Goal: Task Accomplishment & Management: Manage account settings

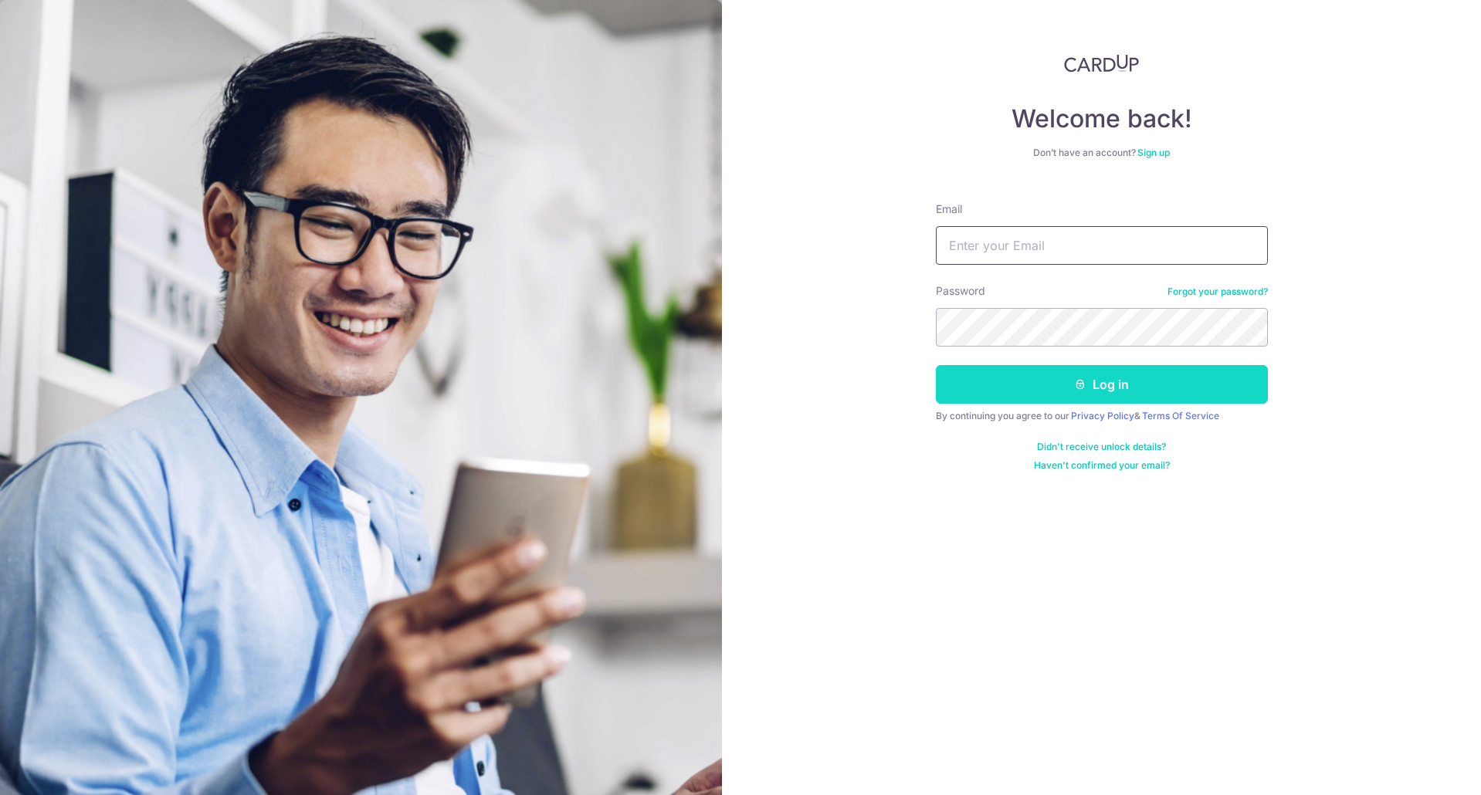
type input "[EMAIL_ADDRESS][DOMAIN_NAME]"
click at [1089, 387] on button "Log in" at bounding box center [1102, 384] width 332 height 39
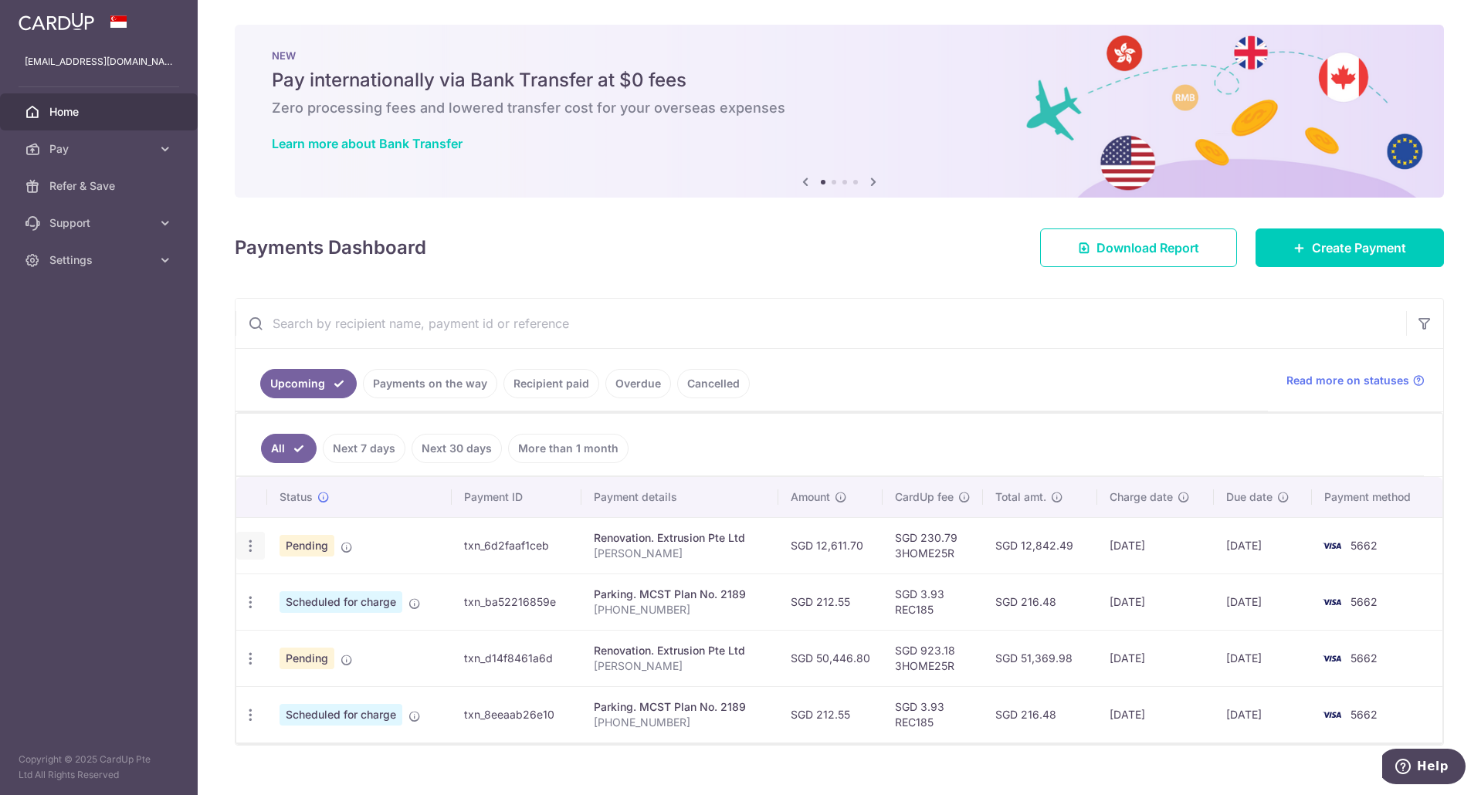
click at [251, 544] on icon "button" at bounding box center [250, 546] width 16 height 16
click at [320, 591] on span "Update payment" at bounding box center [332, 588] width 105 height 19
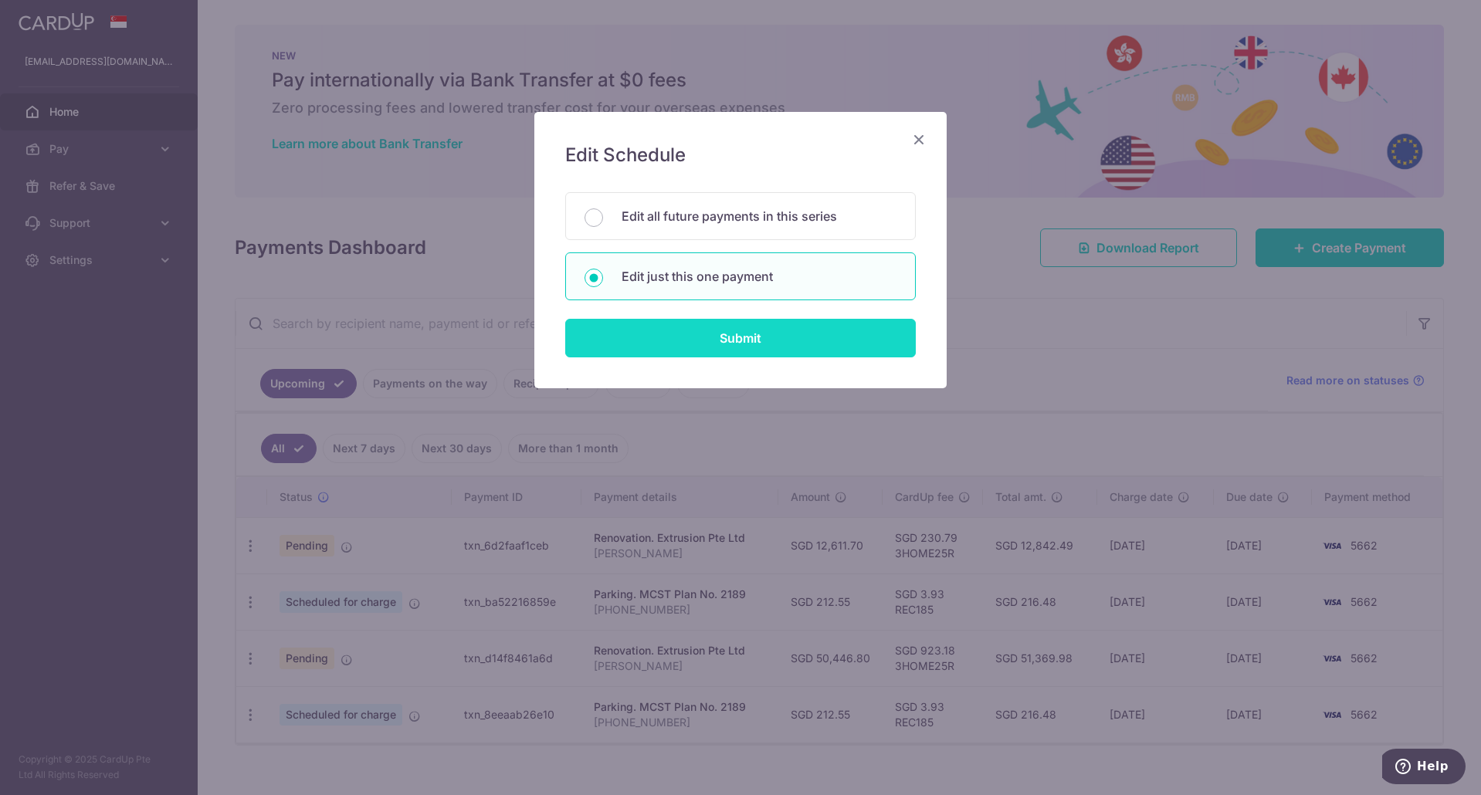
click at [784, 338] on input "Submit" at bounding box center [740, 338] width 350 height 39
radio input "true"
type input "12,611.70"
type input "[DATE]"
type input "[PERSON_NAME]"
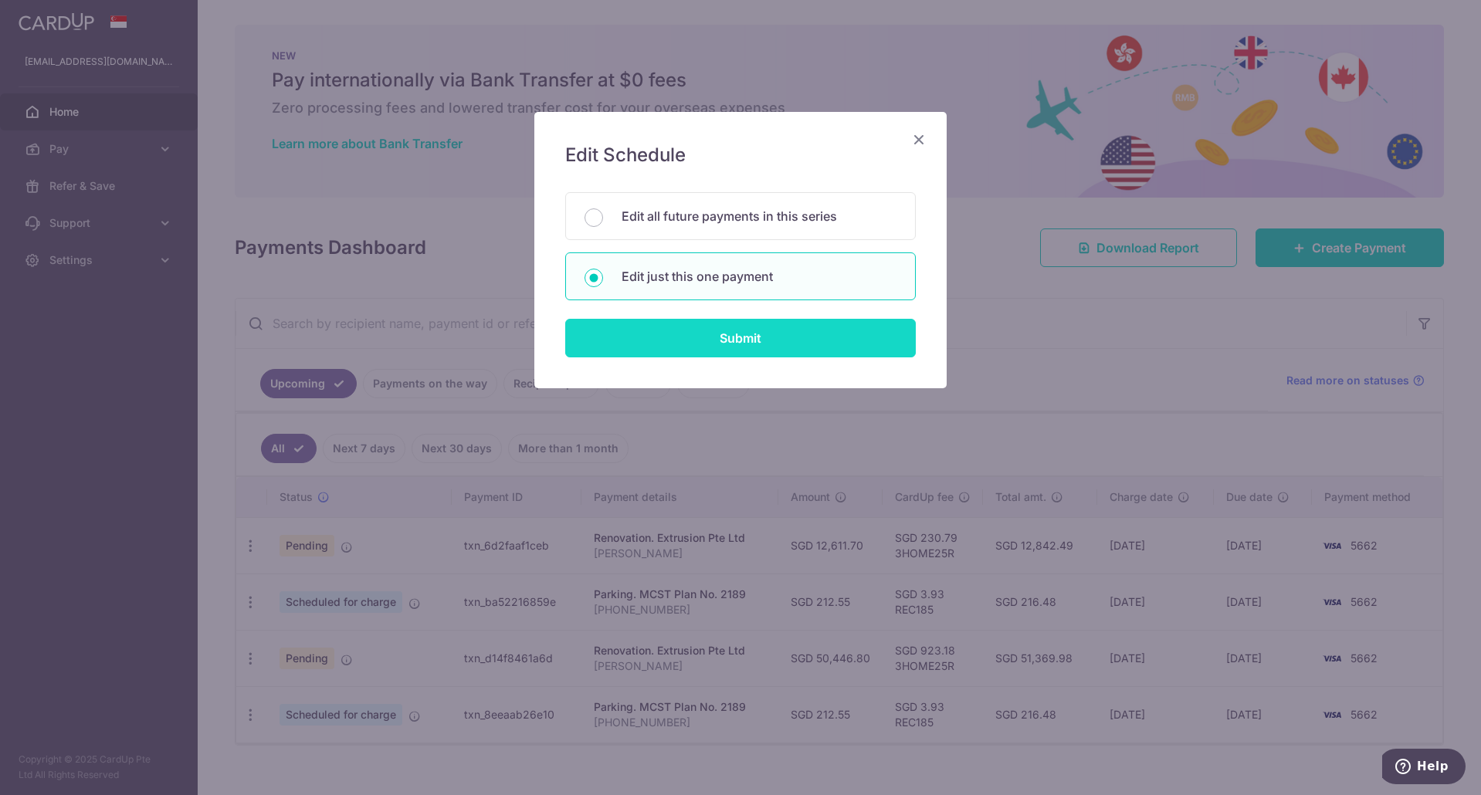
type input "First 10%"
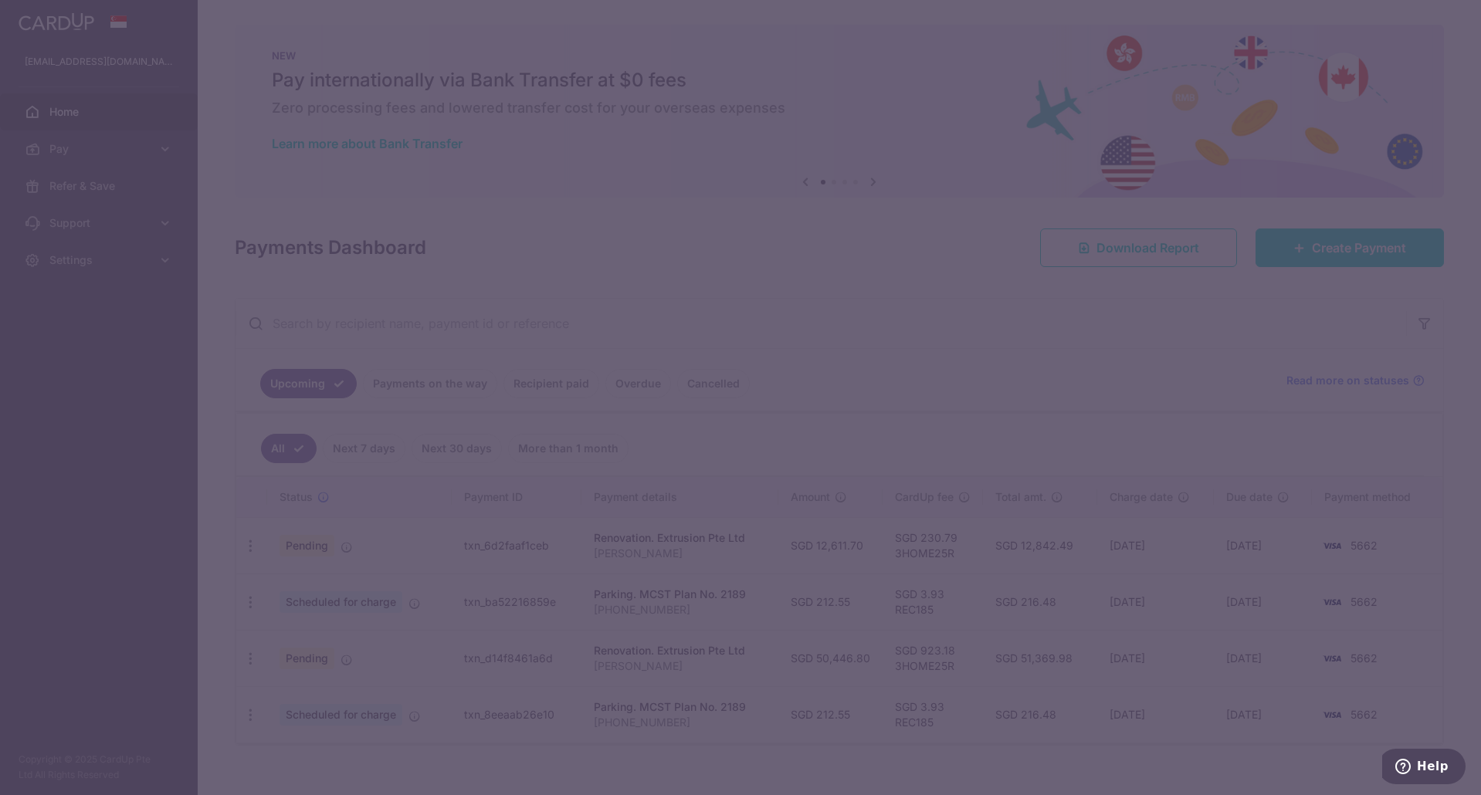
type input "3HOME25R"
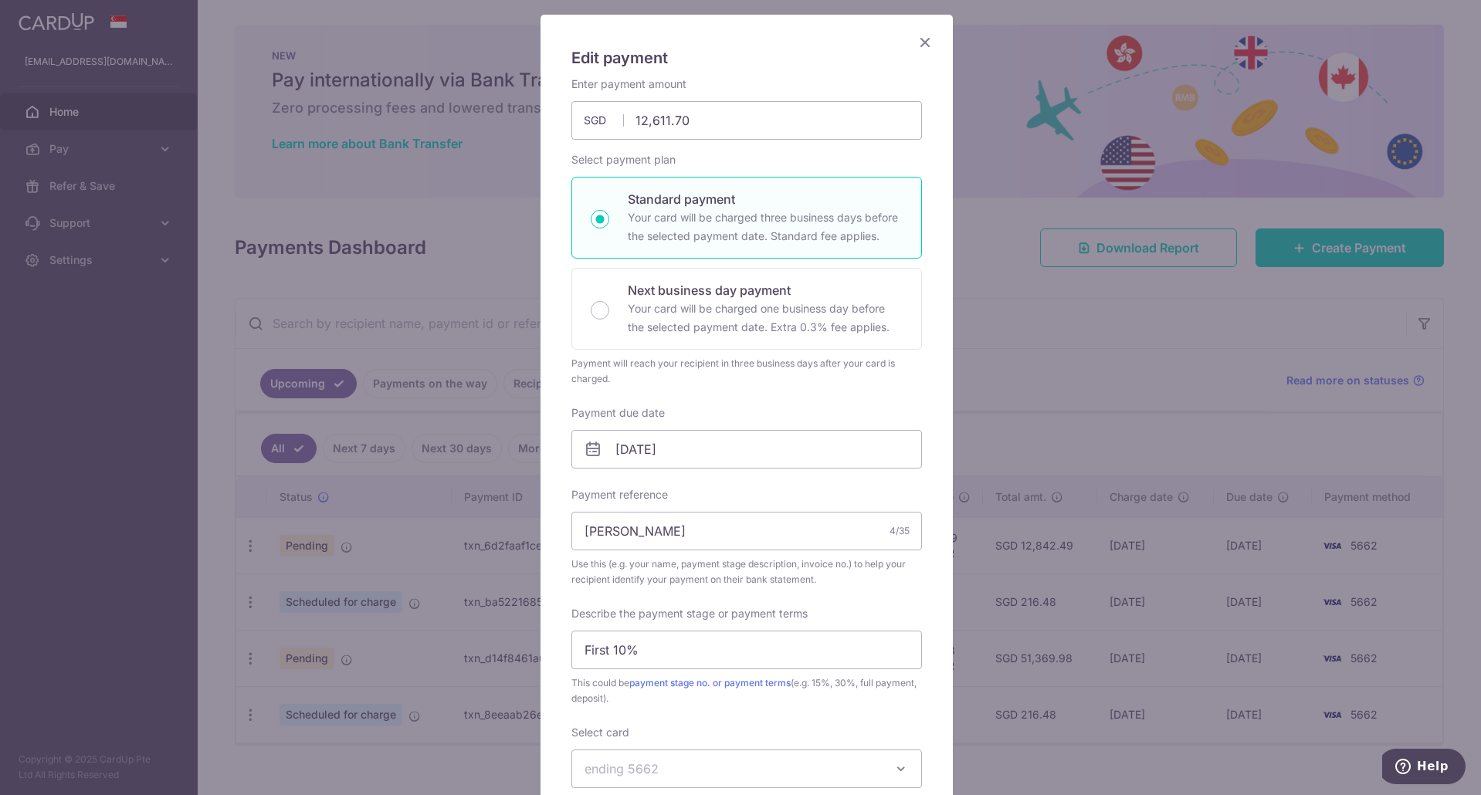
scroll to position [154, 0]
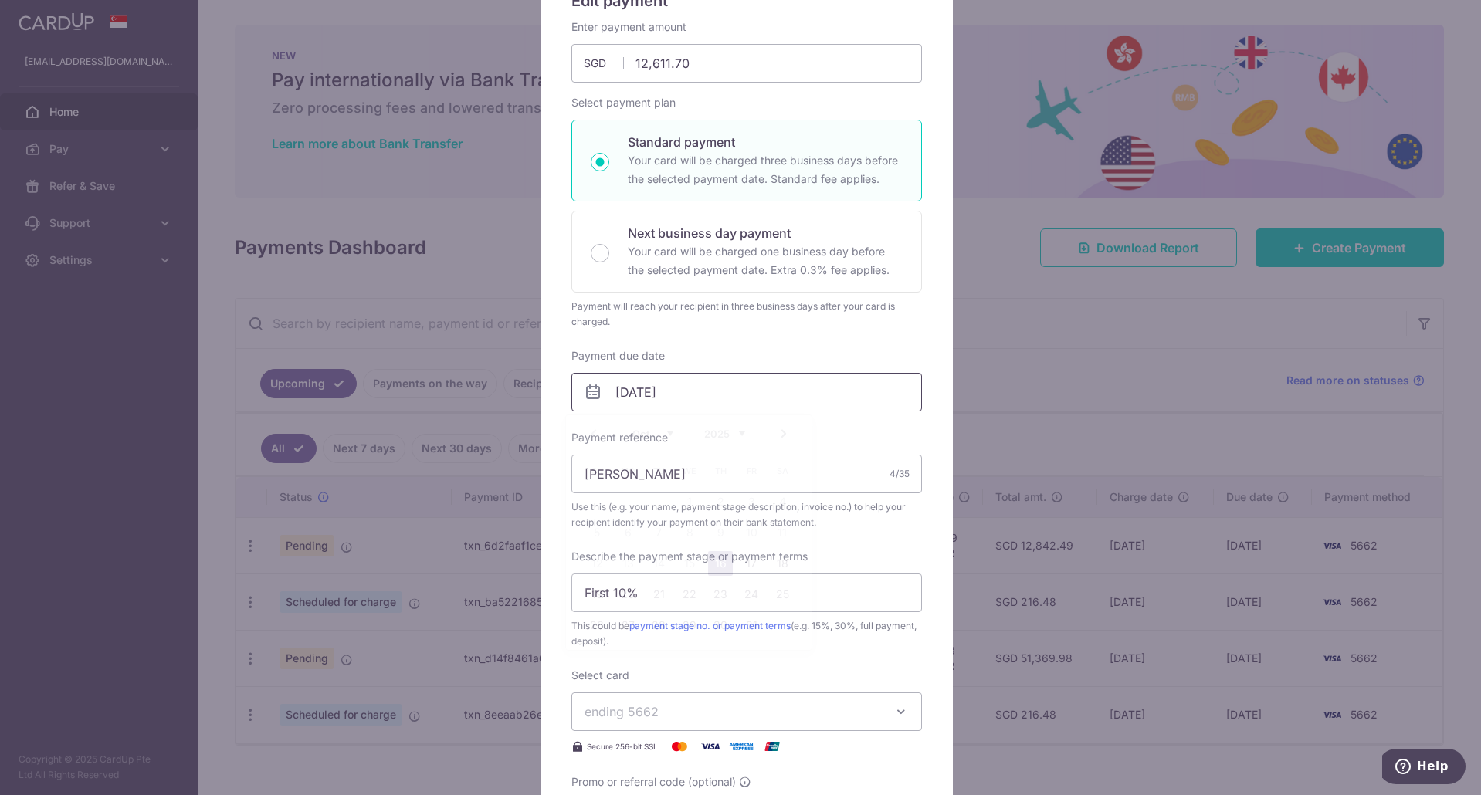
click at [663, 404] on input "[DATE]" at bounding box center [746, 392] width 350 height 39
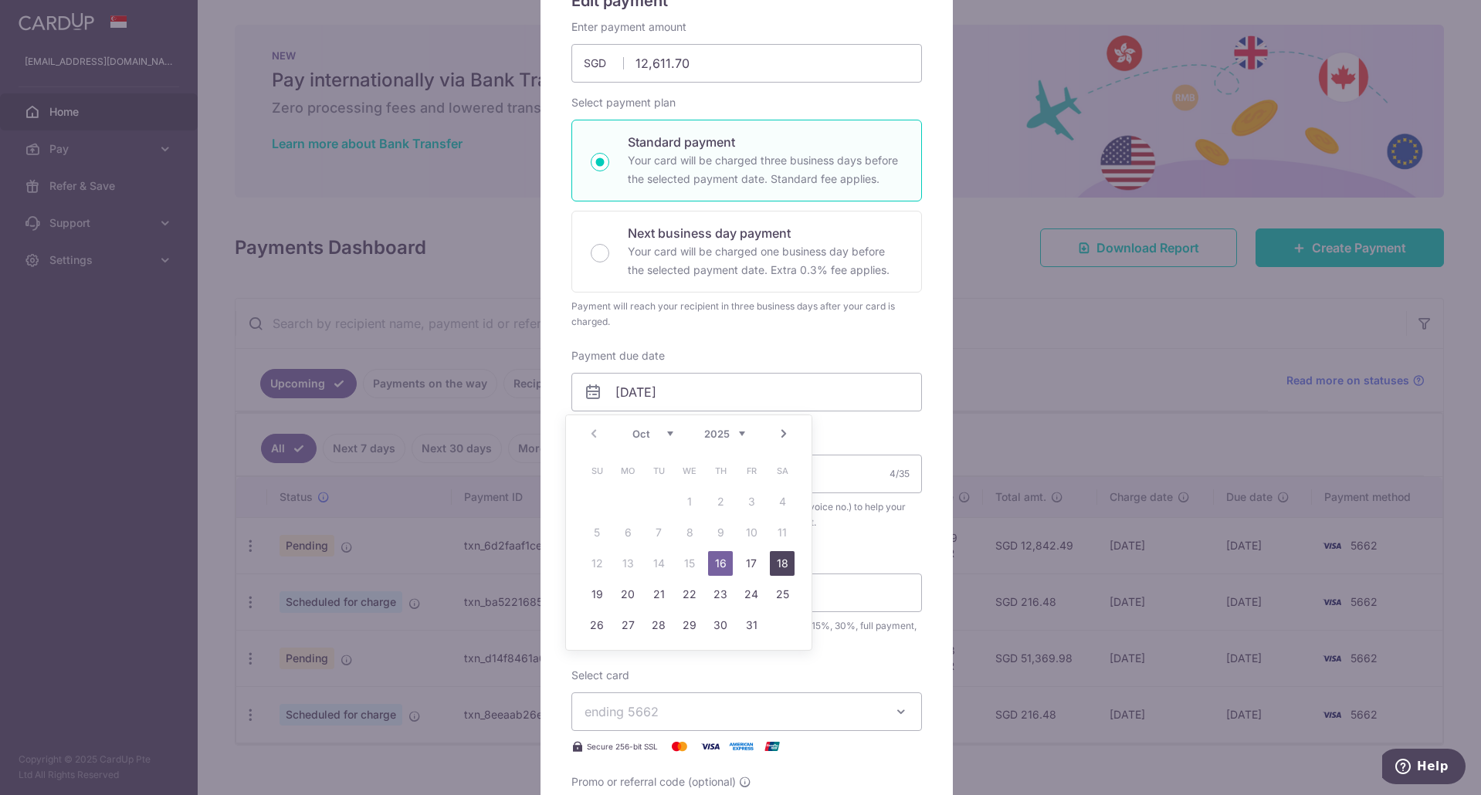
click at [787, 568] on link "18" at bounding box center [782, 563] width 25 height 25
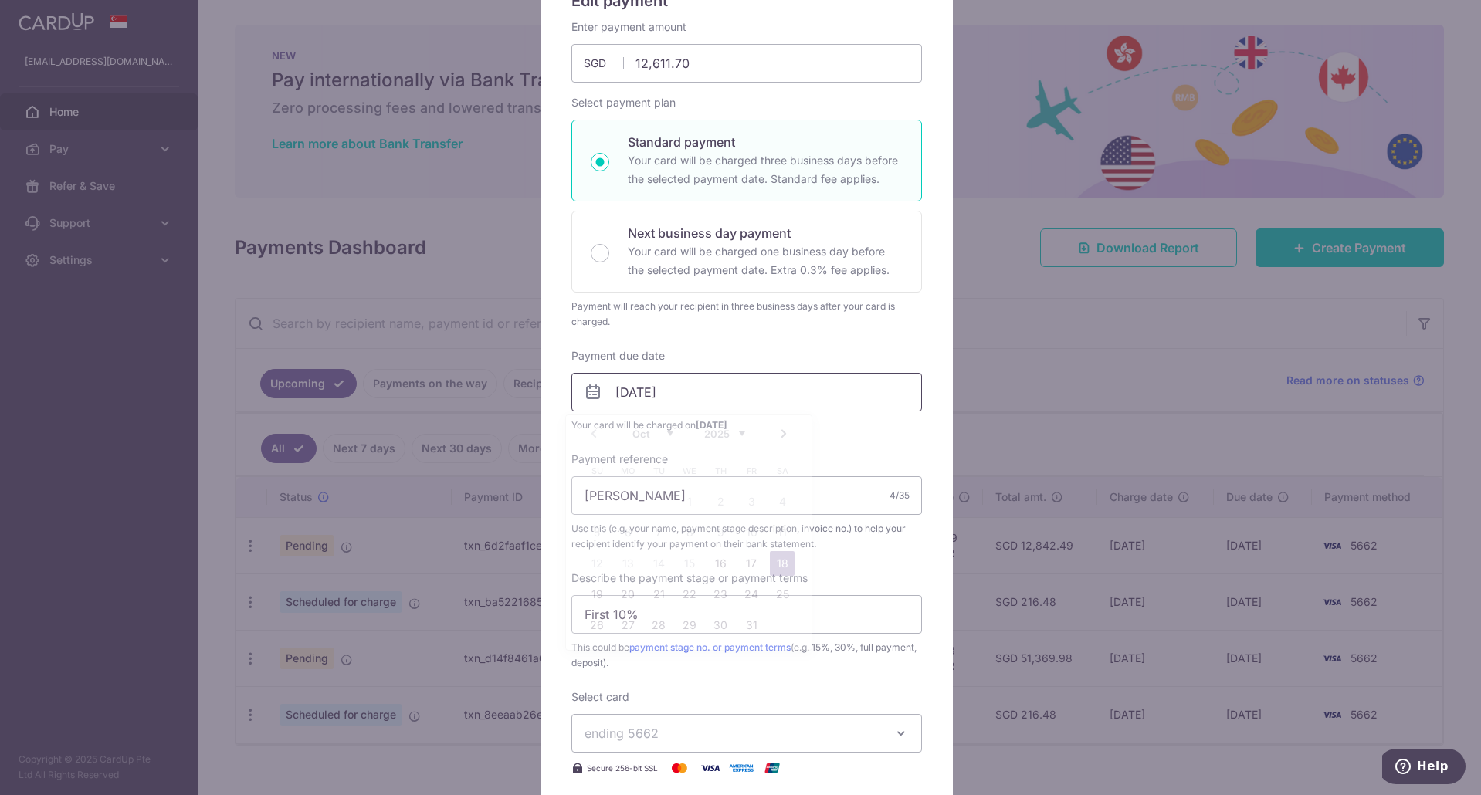
click at [790, 402] on input "18/10/2025" at bounding box center [746, 392] width 350 height 39
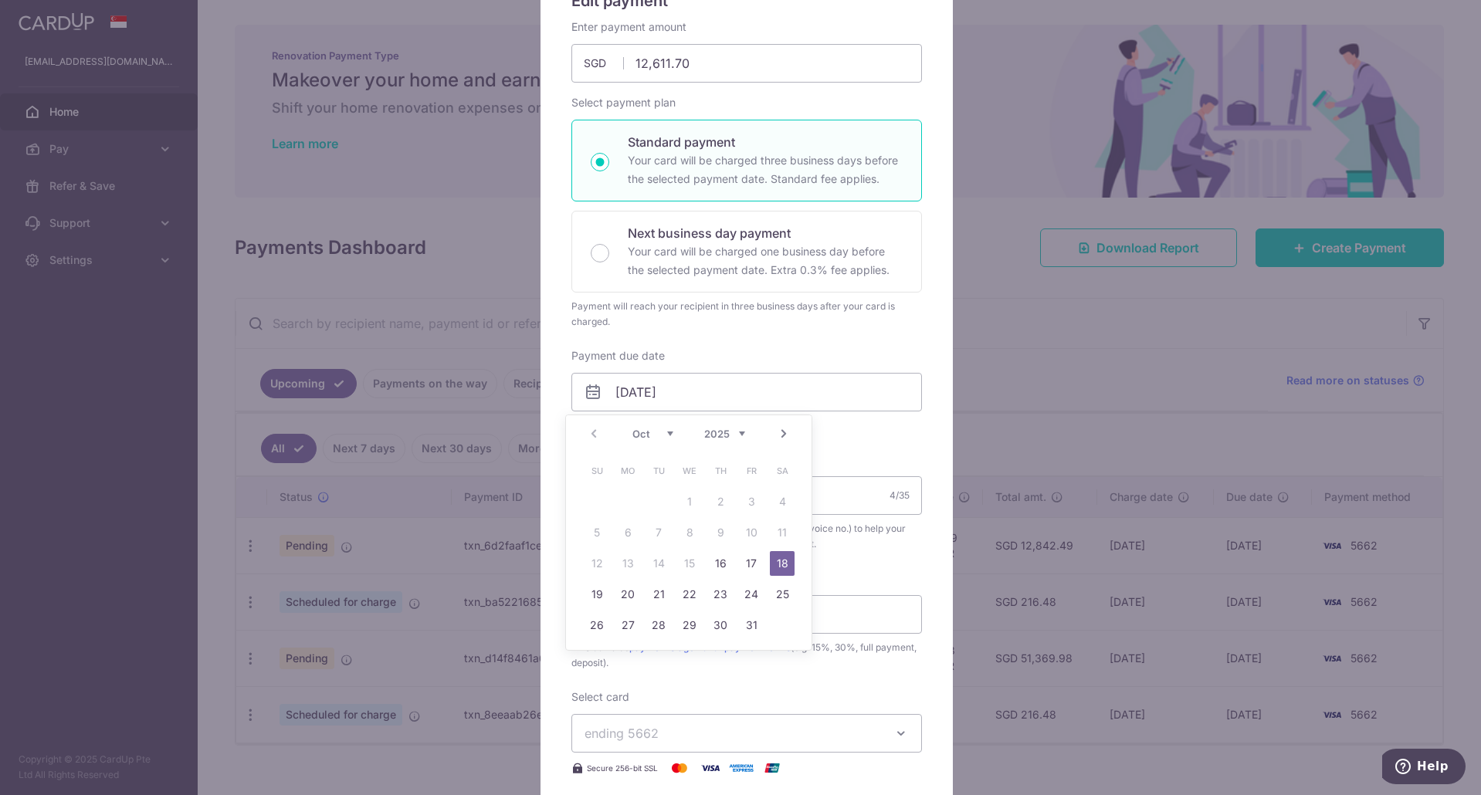
click at [850, 450] on div "Enter payment amount 12,611.70 12611.70 SGD To change the payment amount, pleas…" at bounding box center [746, 439] width 350 height 840
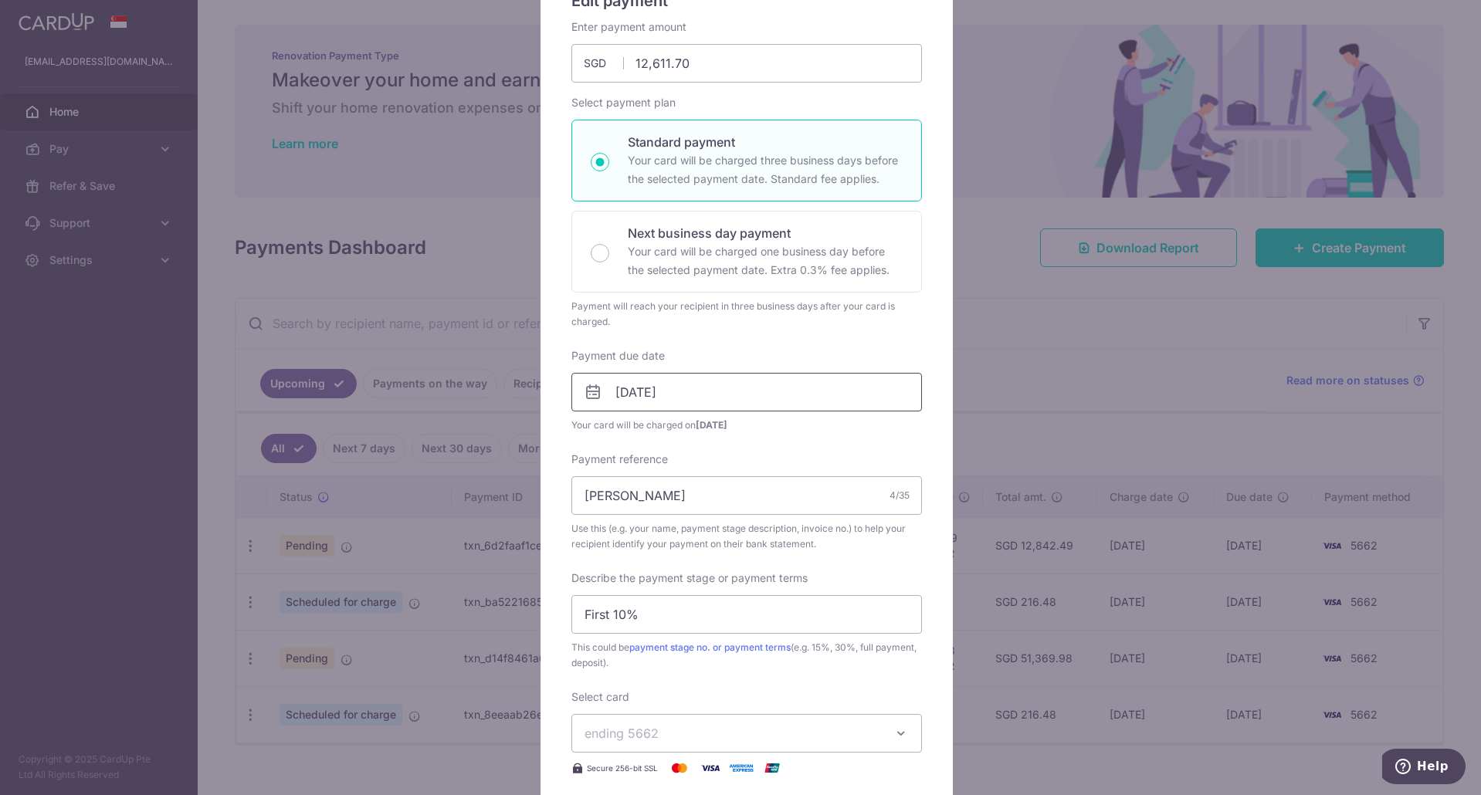
click at [772, 398] on input "18/10/2025" at bounding box center [746, 392] width 350 height 39
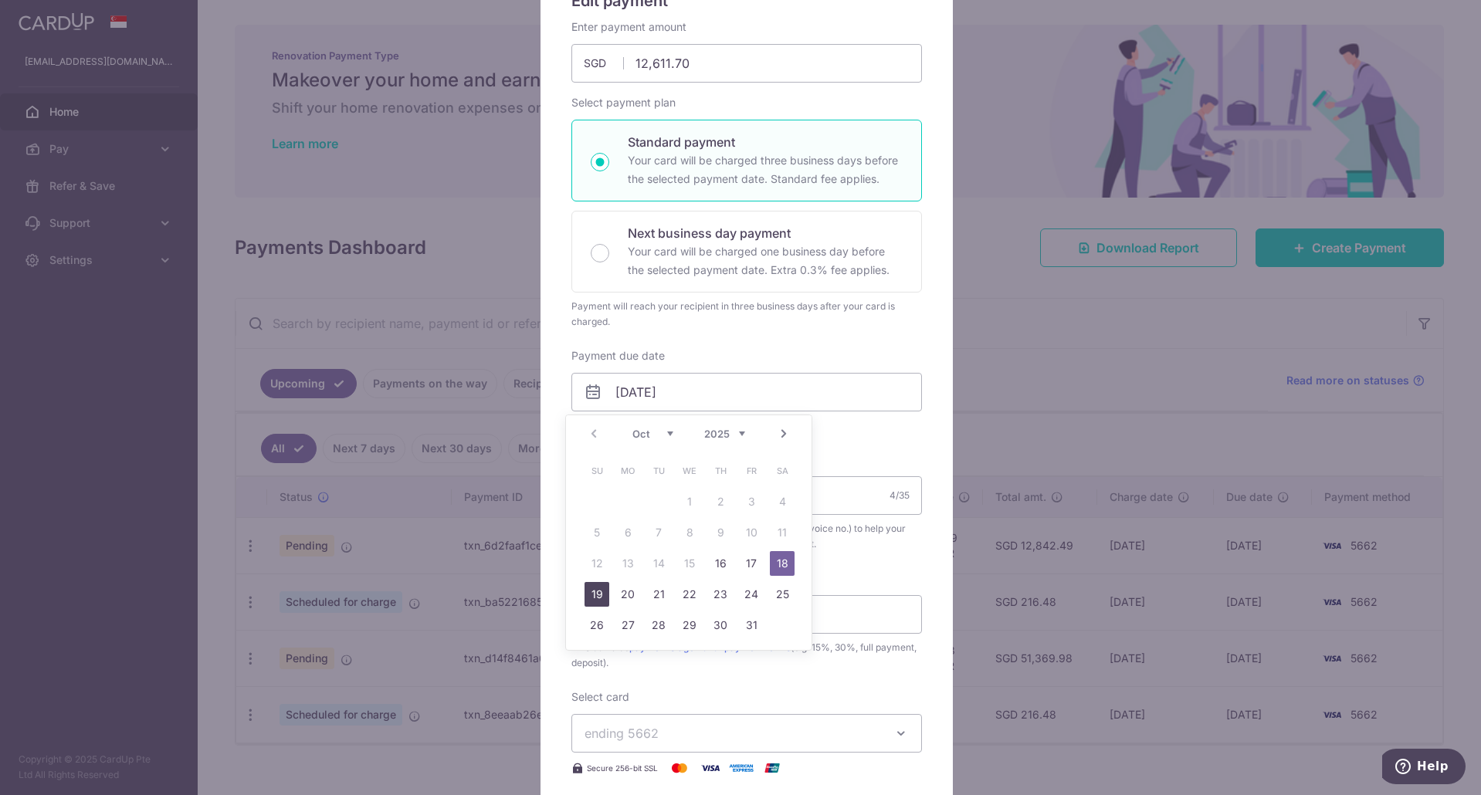
click at [599, 601] on link "19" at bounding box center [596, 594] width 25 height 25
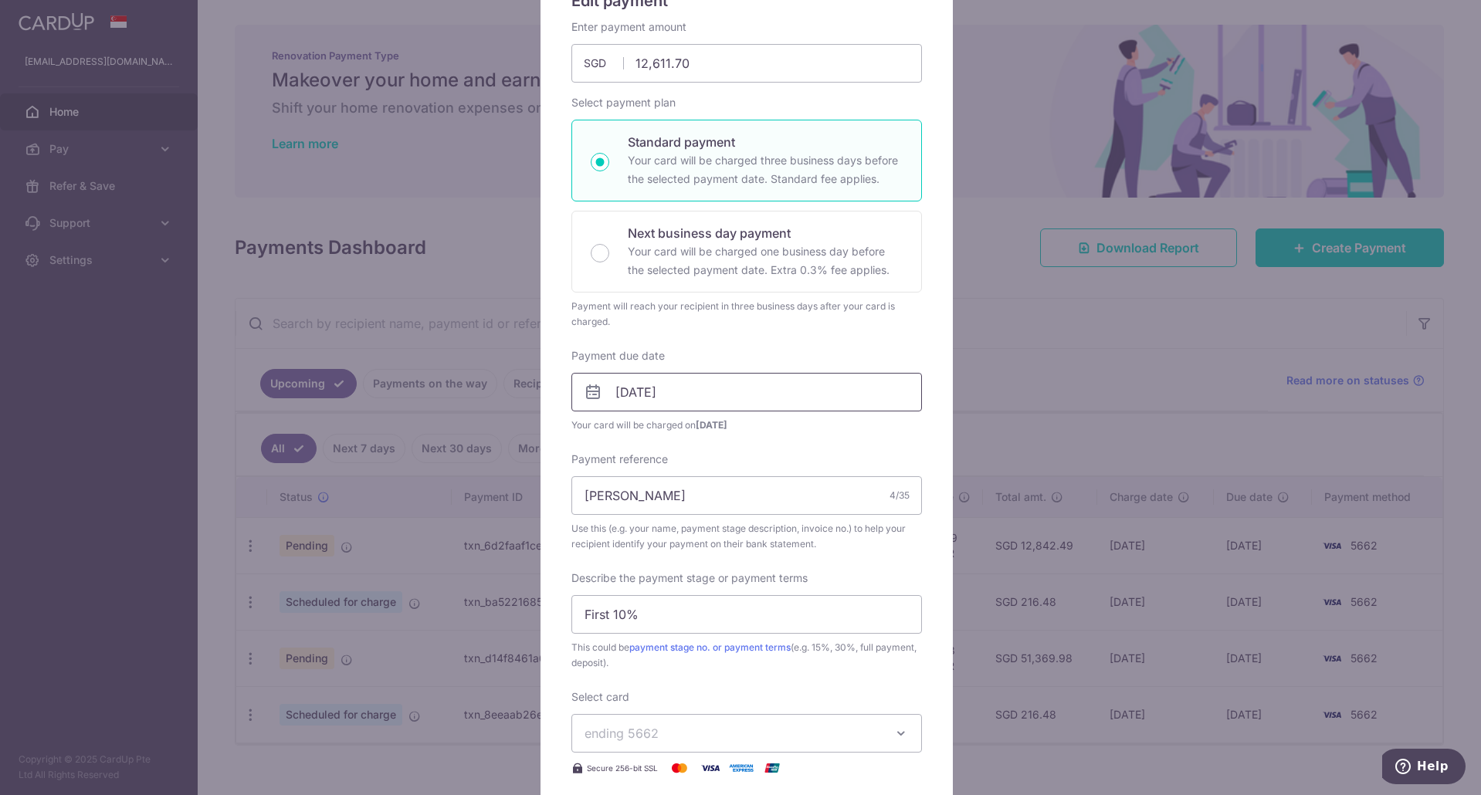
click at [723, 391] on input "19/10/2025" at bounding box center [746, 392] width 350 height 39
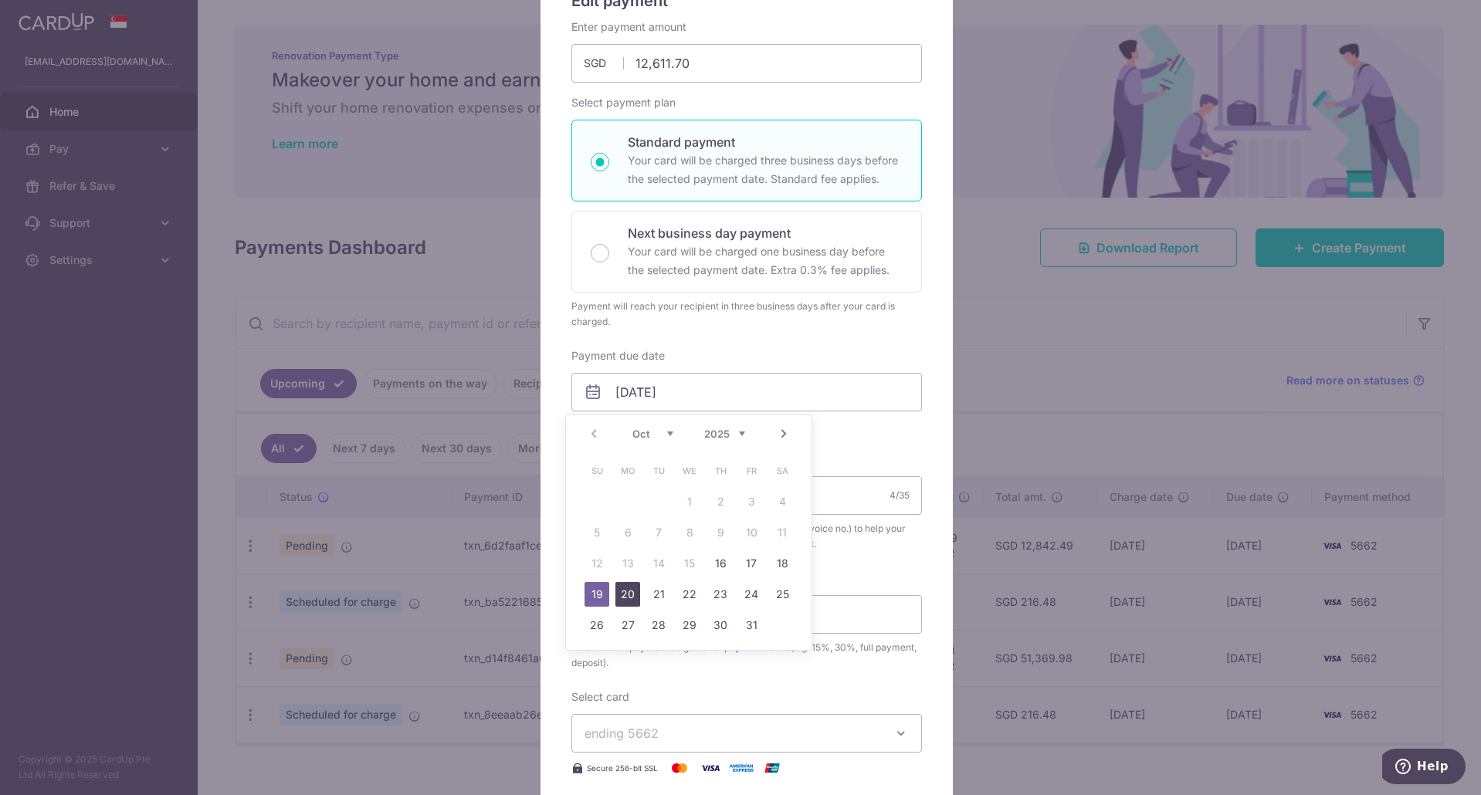
click at [626, 596] on link "20" at bounding box center [627, 594] width 25 height 25
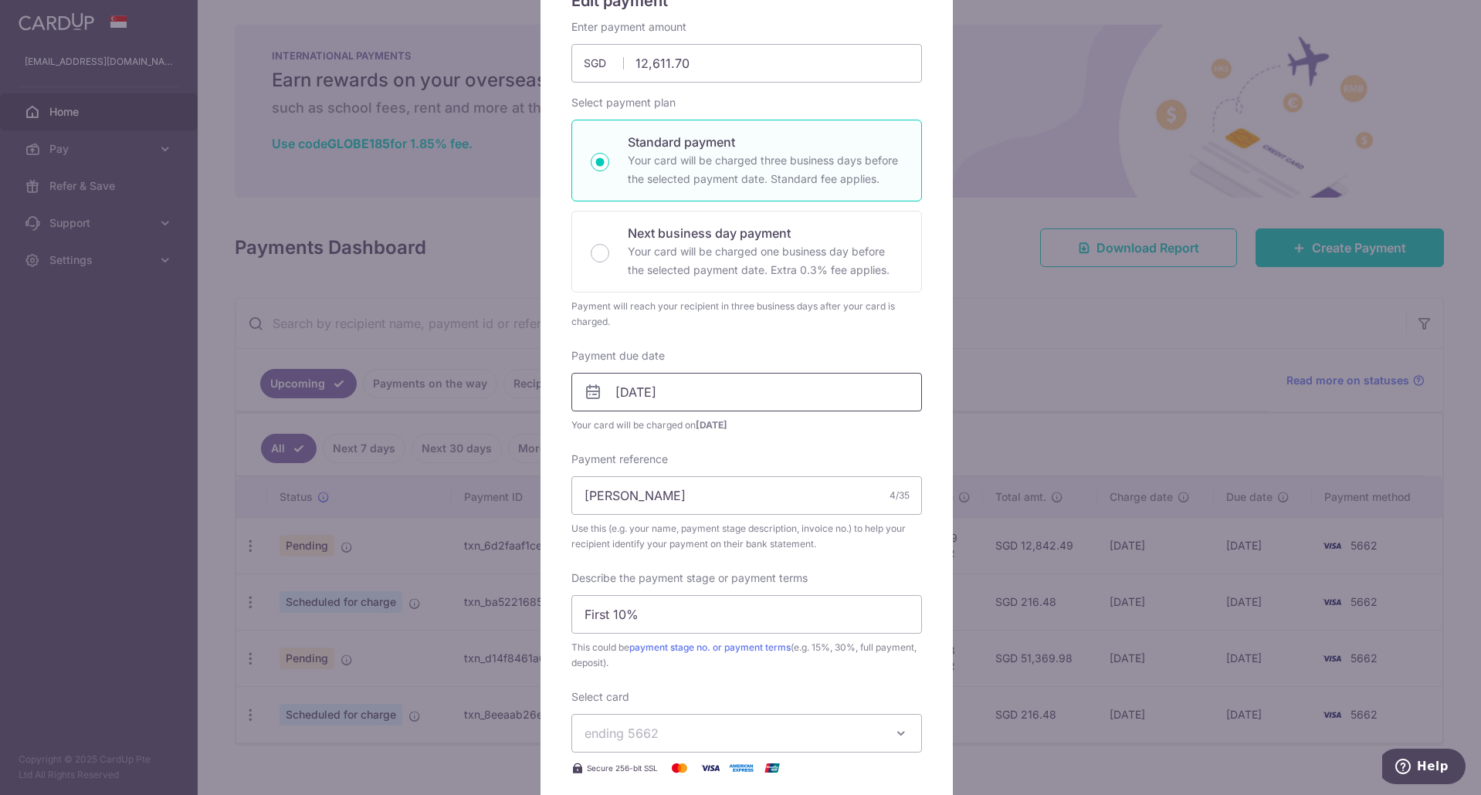
click at [777, 398] on input "20/10/2025" at bounding box center [746, 392] width 350 height 39
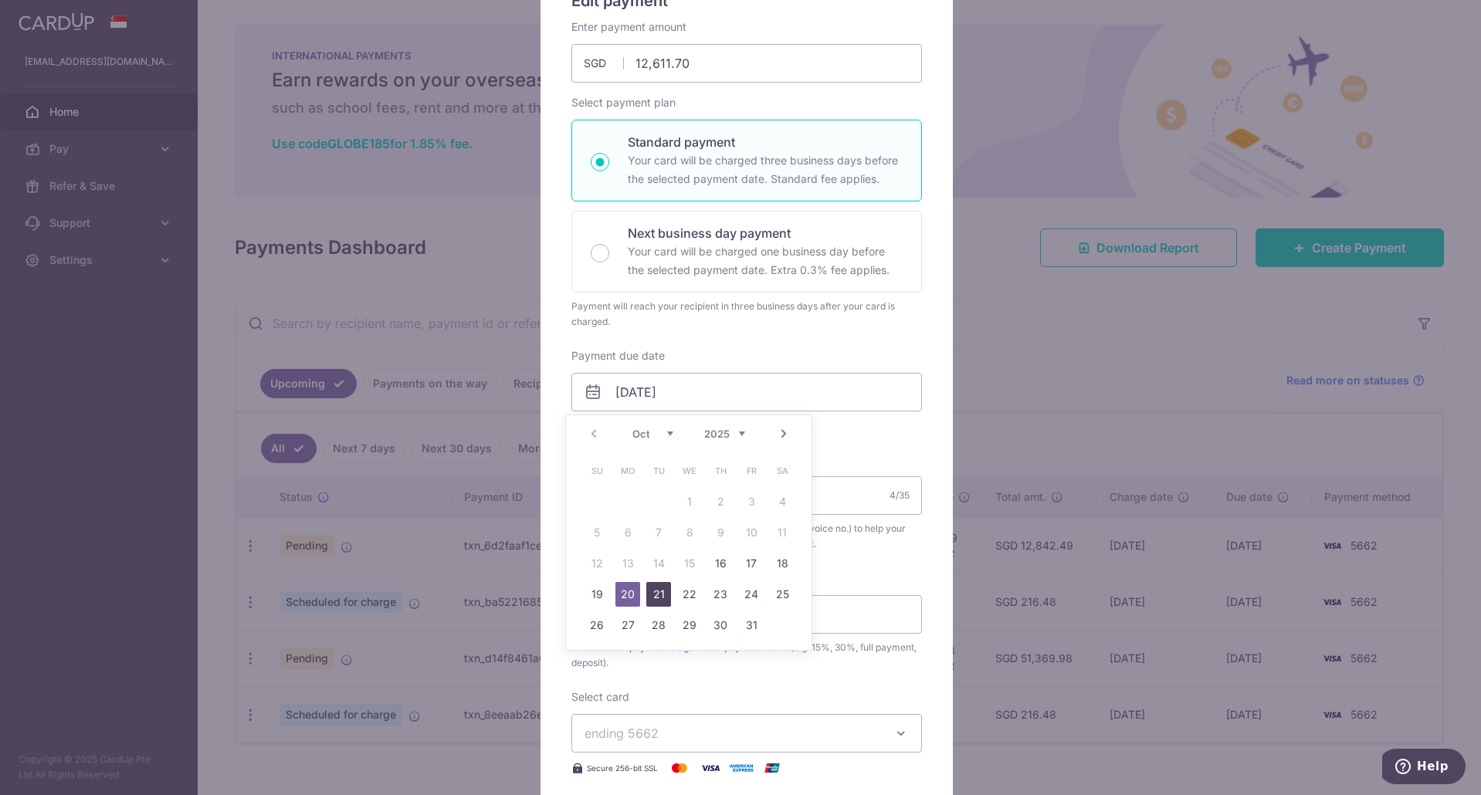
click at [667, 590] on link "21" at bounding box center [658, 594] width 25 height 25
type input "21/10/2025"
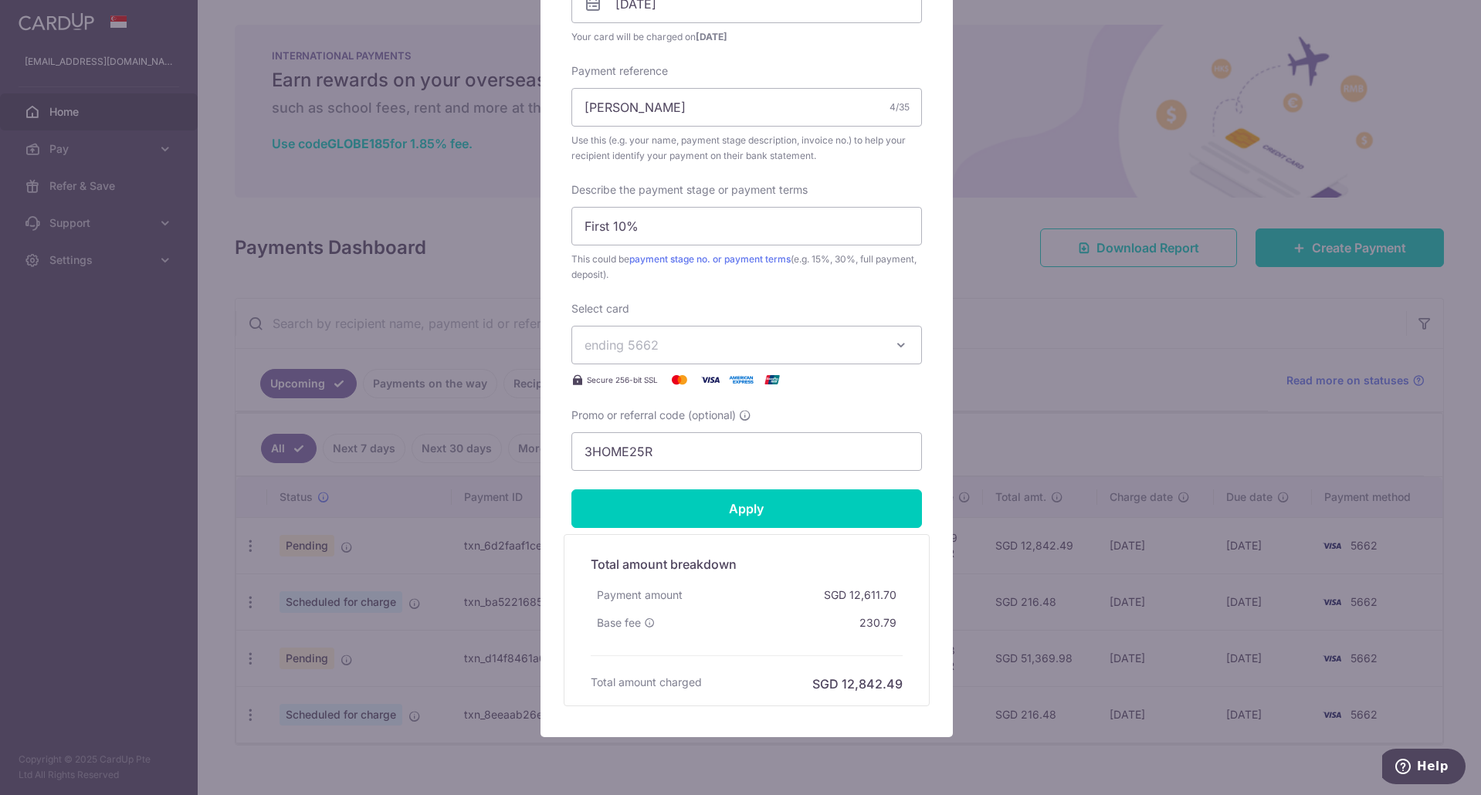
scroll to position [597, 0]
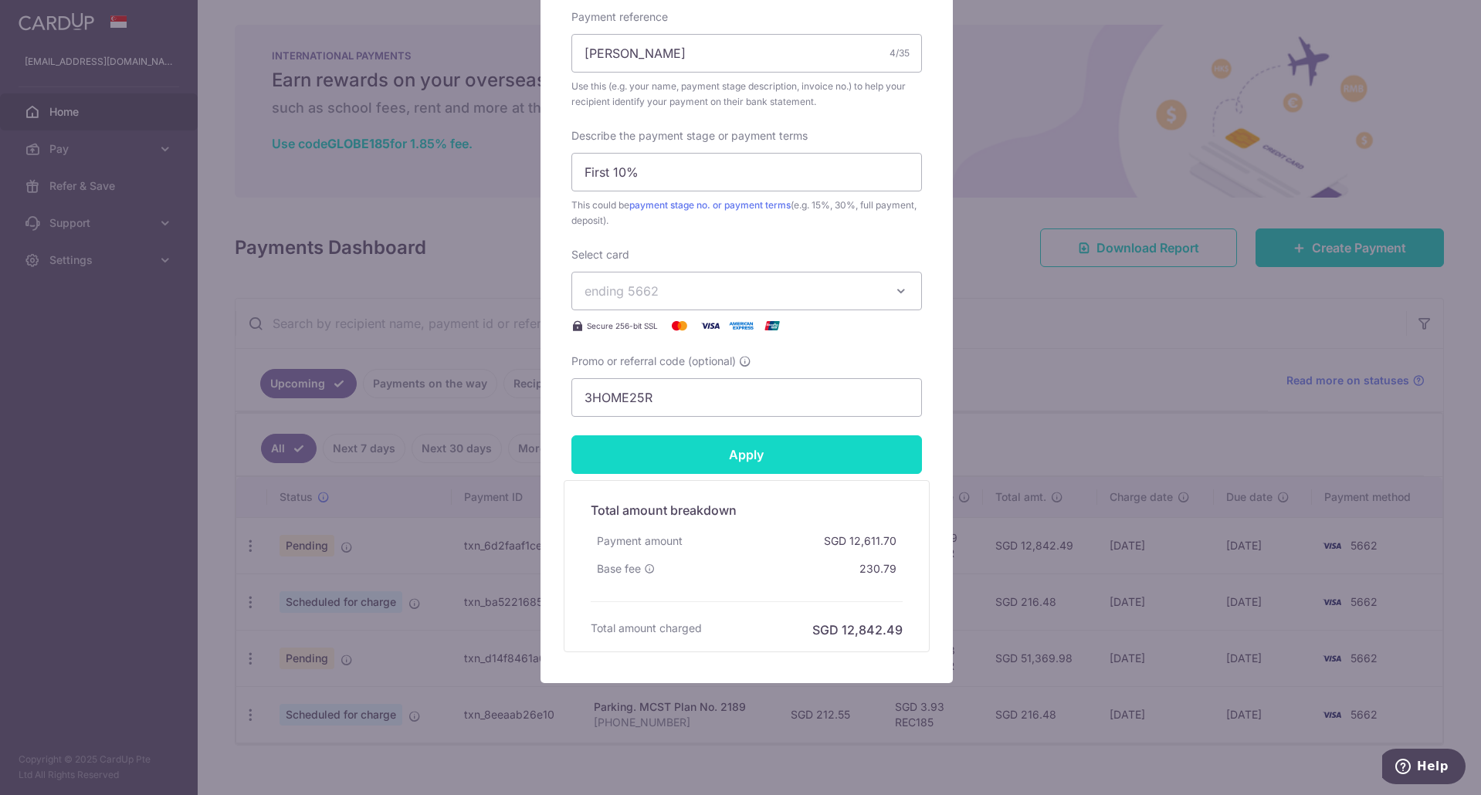
click at [790, 445] on input "Apply" at bounding box center [746, 454] width 350 height 39
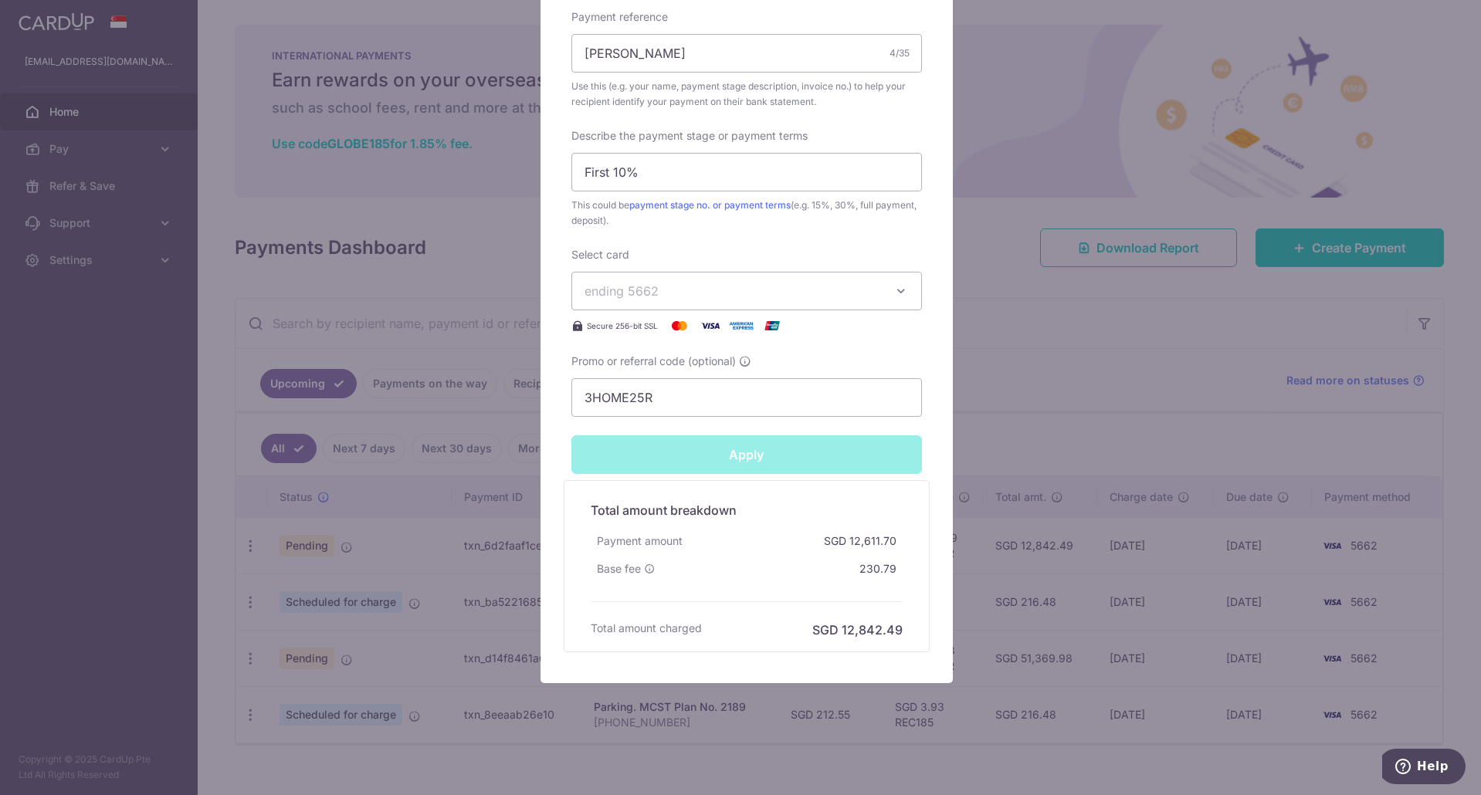
type input "Successfully Applied"
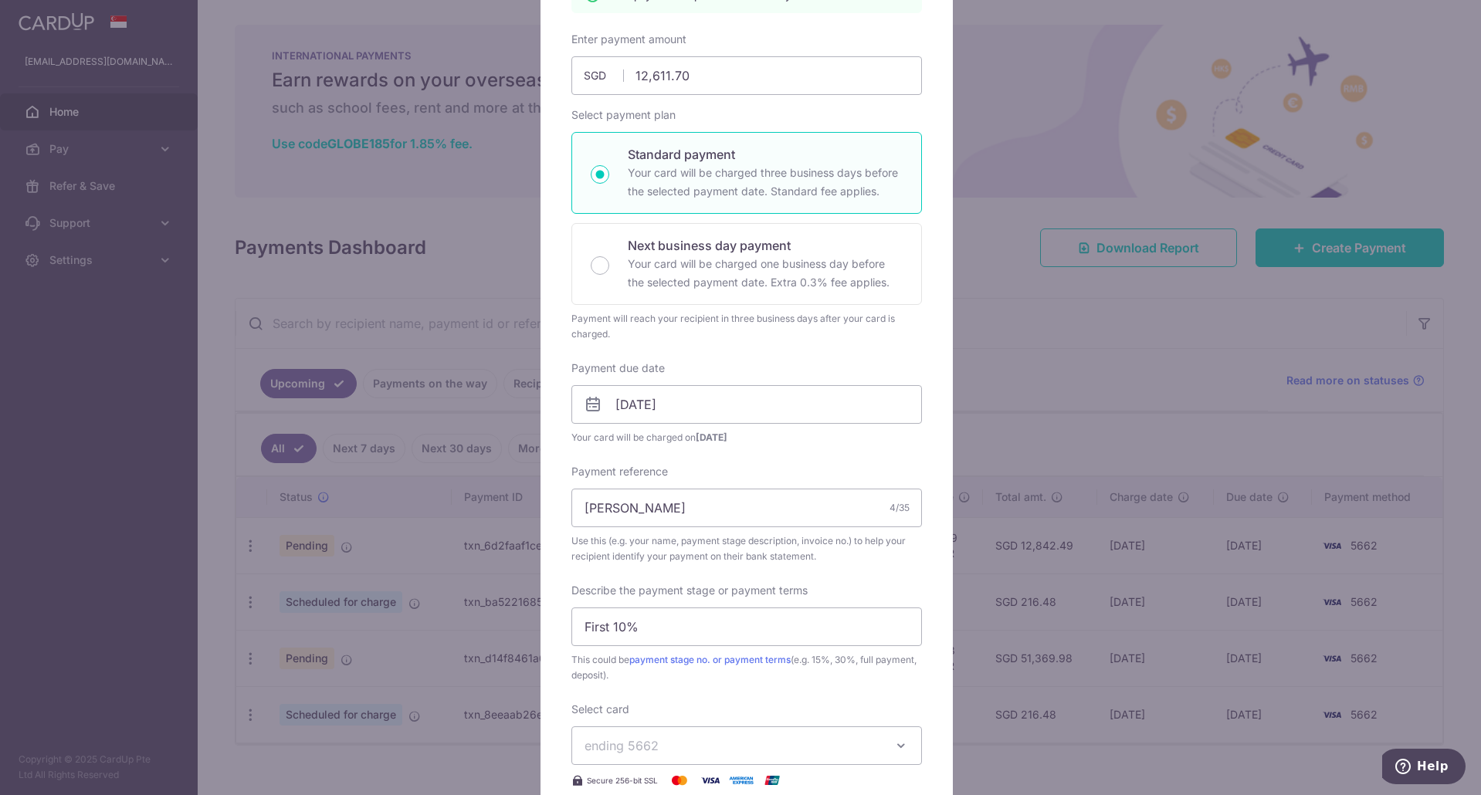
scroll to position [188, 0]
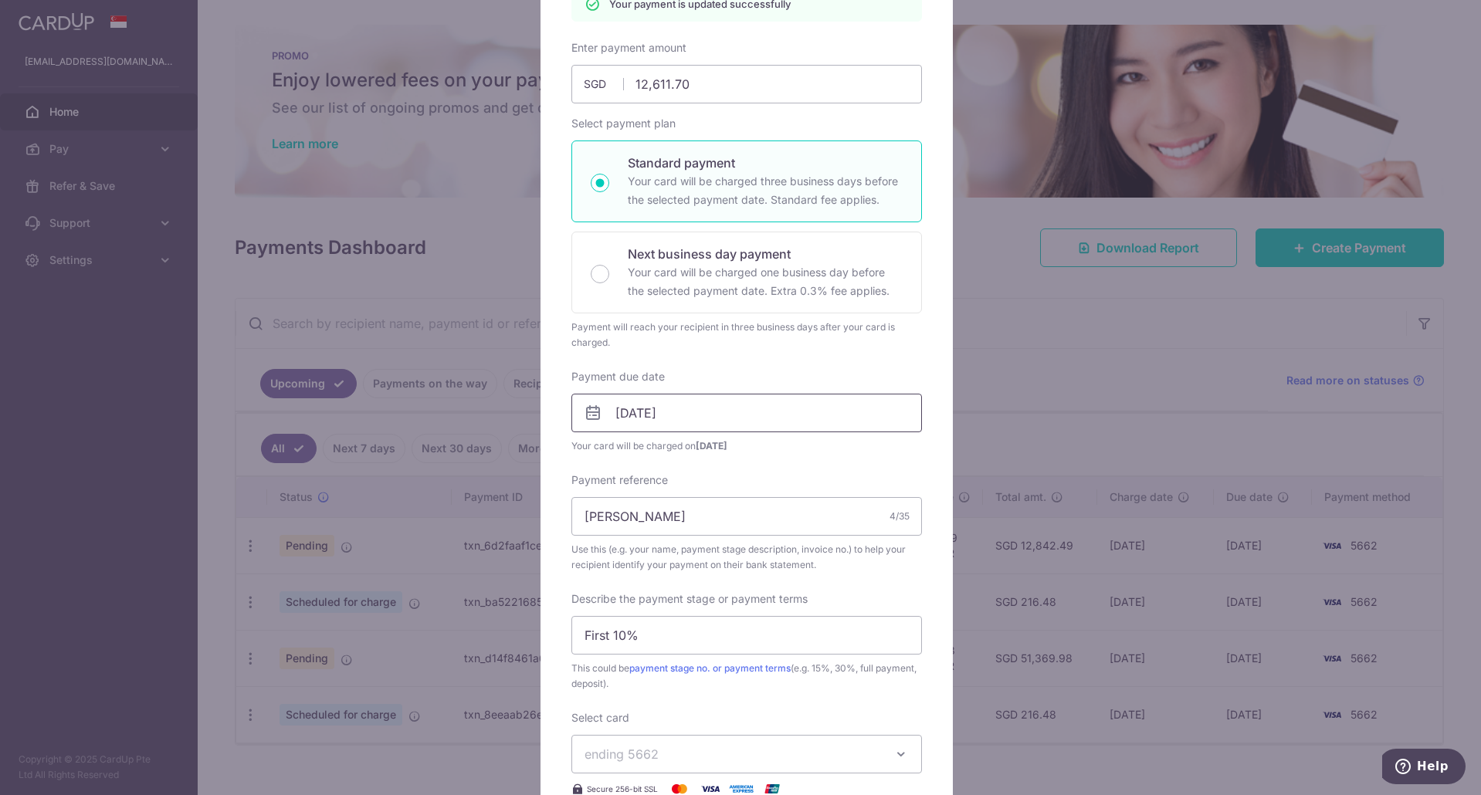
click at [766, 408] on input "21/10/2025" at bounding box center [746, 413] width 350 height 39
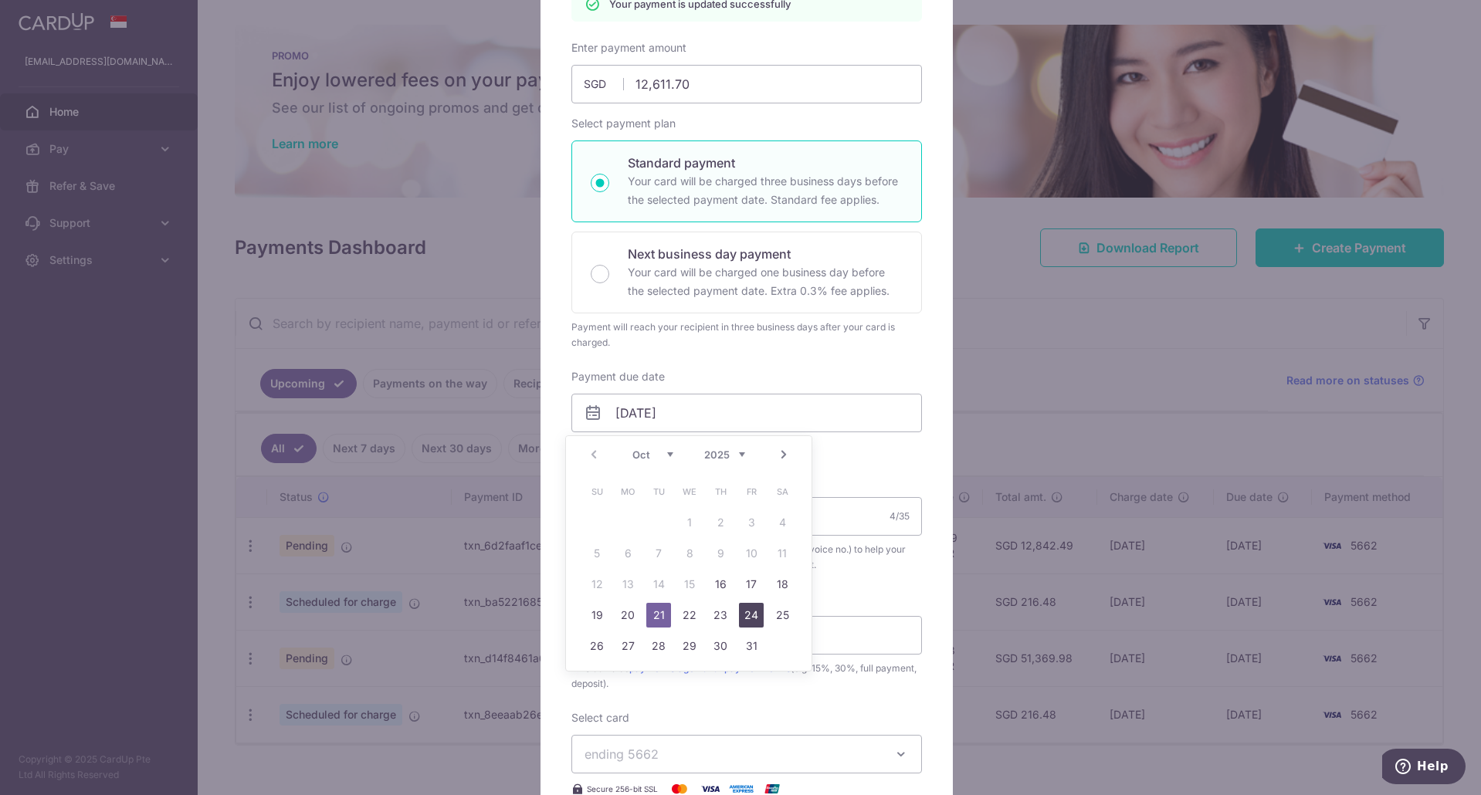
click at [743, 618] on link "24" at bounding box center [751, 615] width 25 height 25
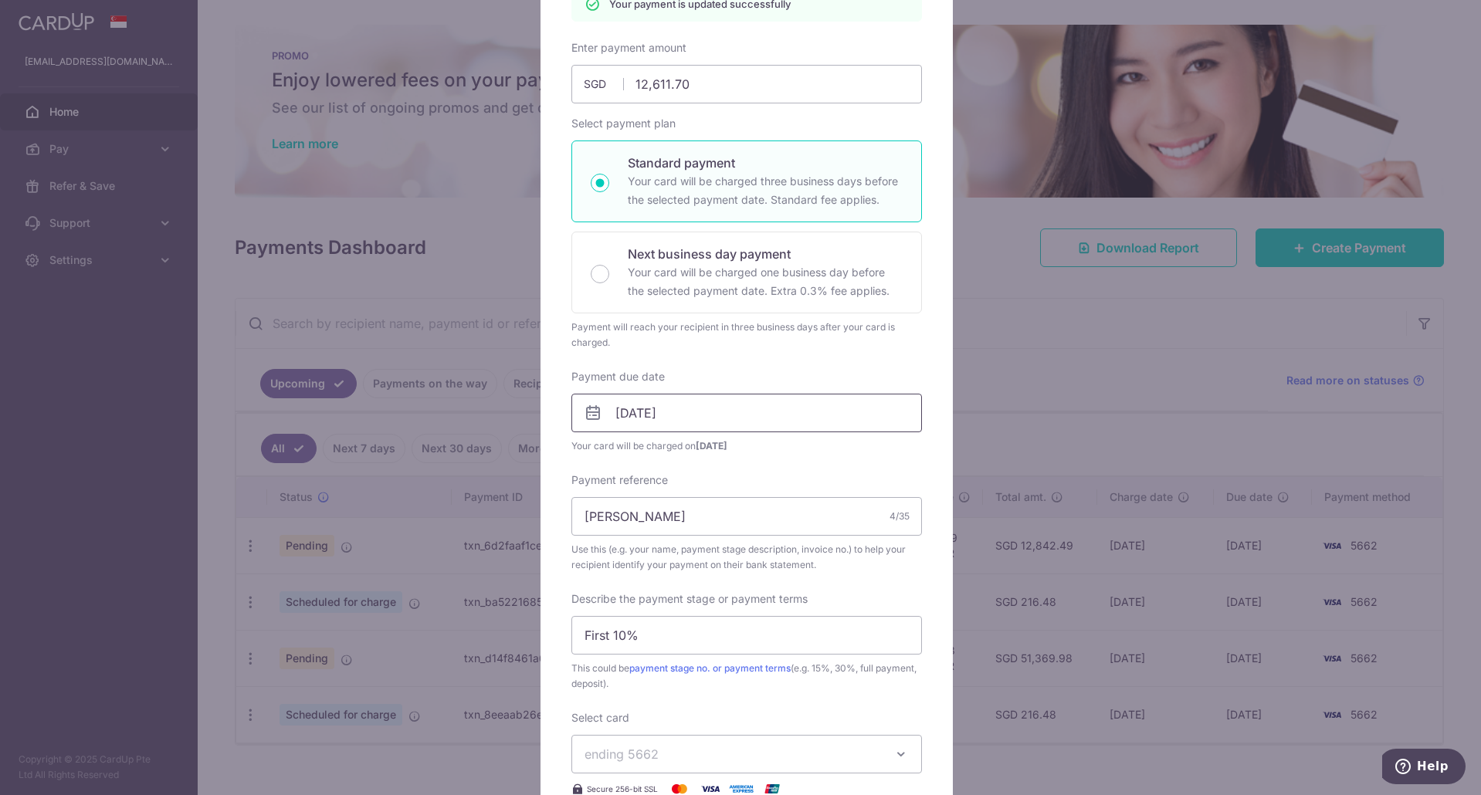
click at [763, 405] on input "24/10/2025" at bounding box center [746, 413] width 350 height 39
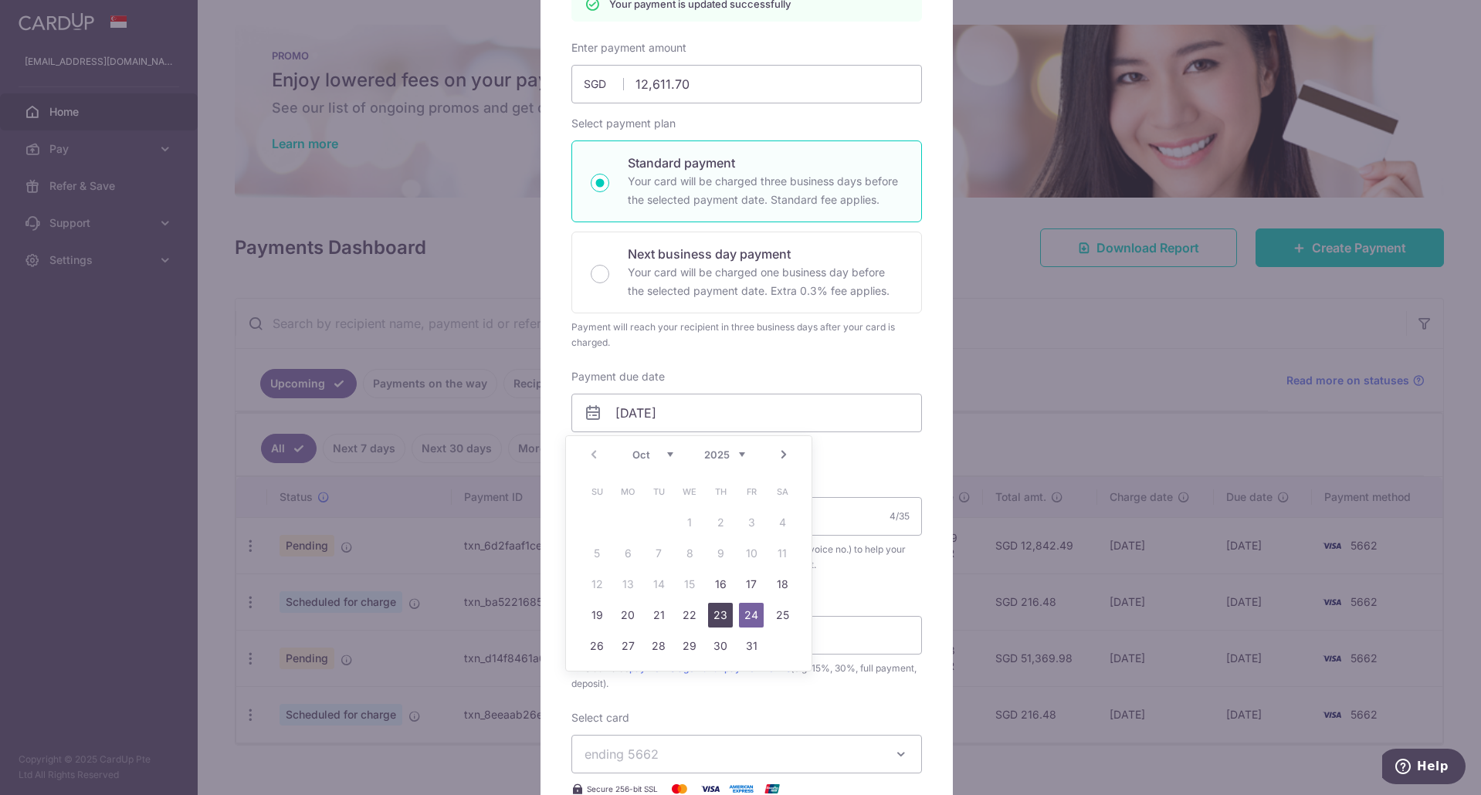
click at [723, 622] on link "23" at bounding box center [720, 615] width 25 height 25
click at [744, 410] on input "[DATE]" at bounding box center [746, 413] width 350 height 39
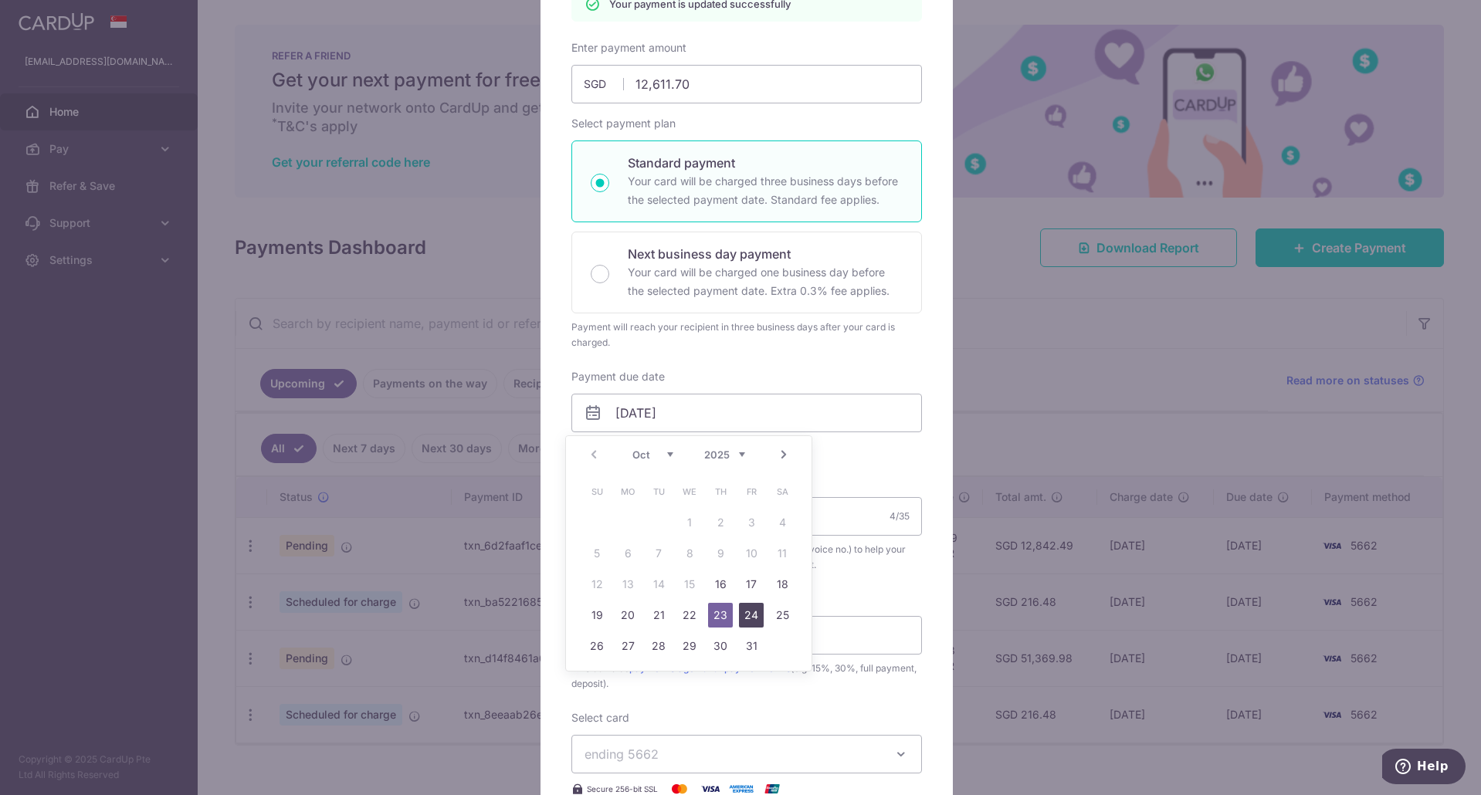
click at [749, 624] on link "24" at bounding box center [751, 615] width 25 height 25
type input "24/10/2025"
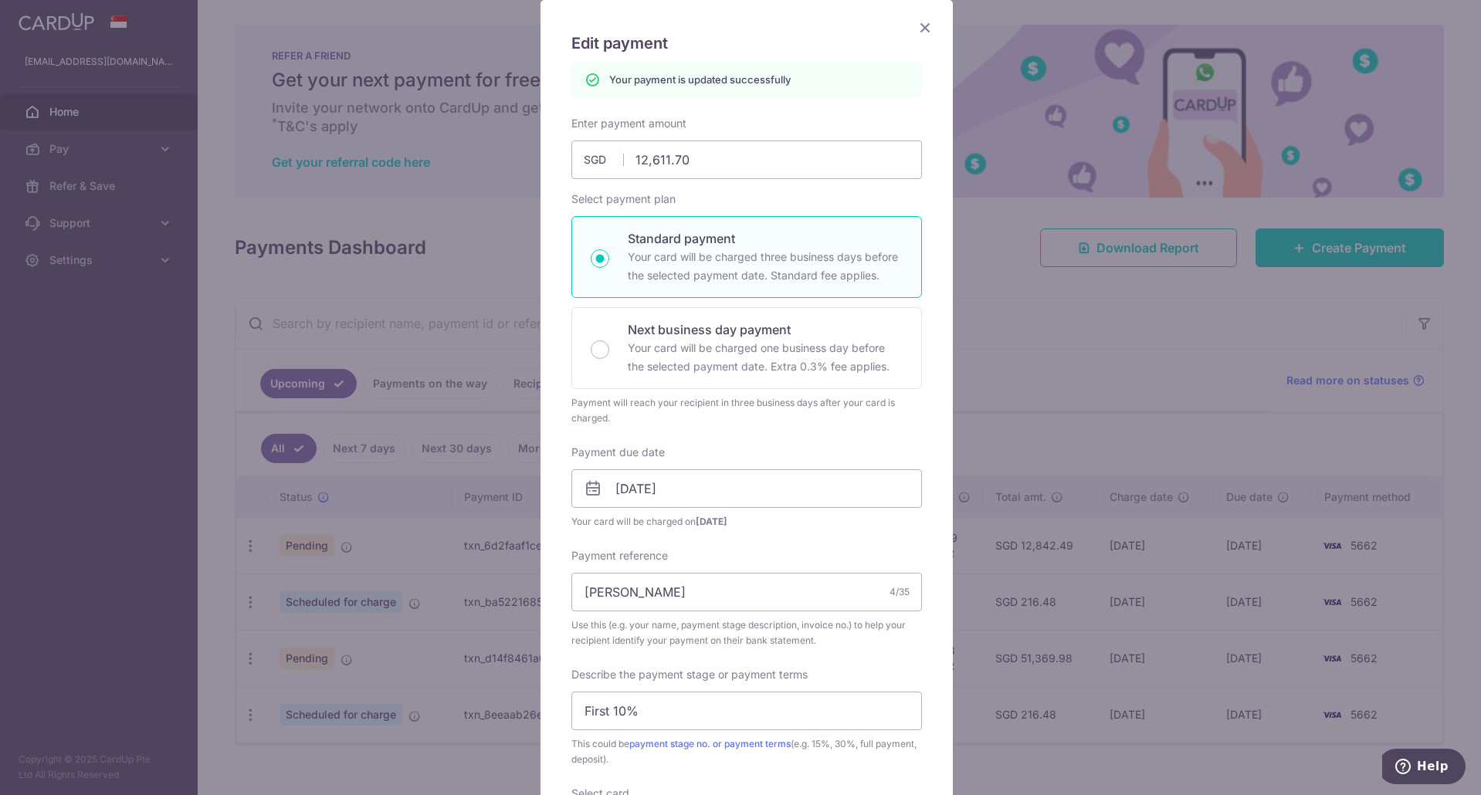
scroll to position [110, 0]
click at [916, 28] on icon "Close" at bounding box center [925, 28] width 19 height 19
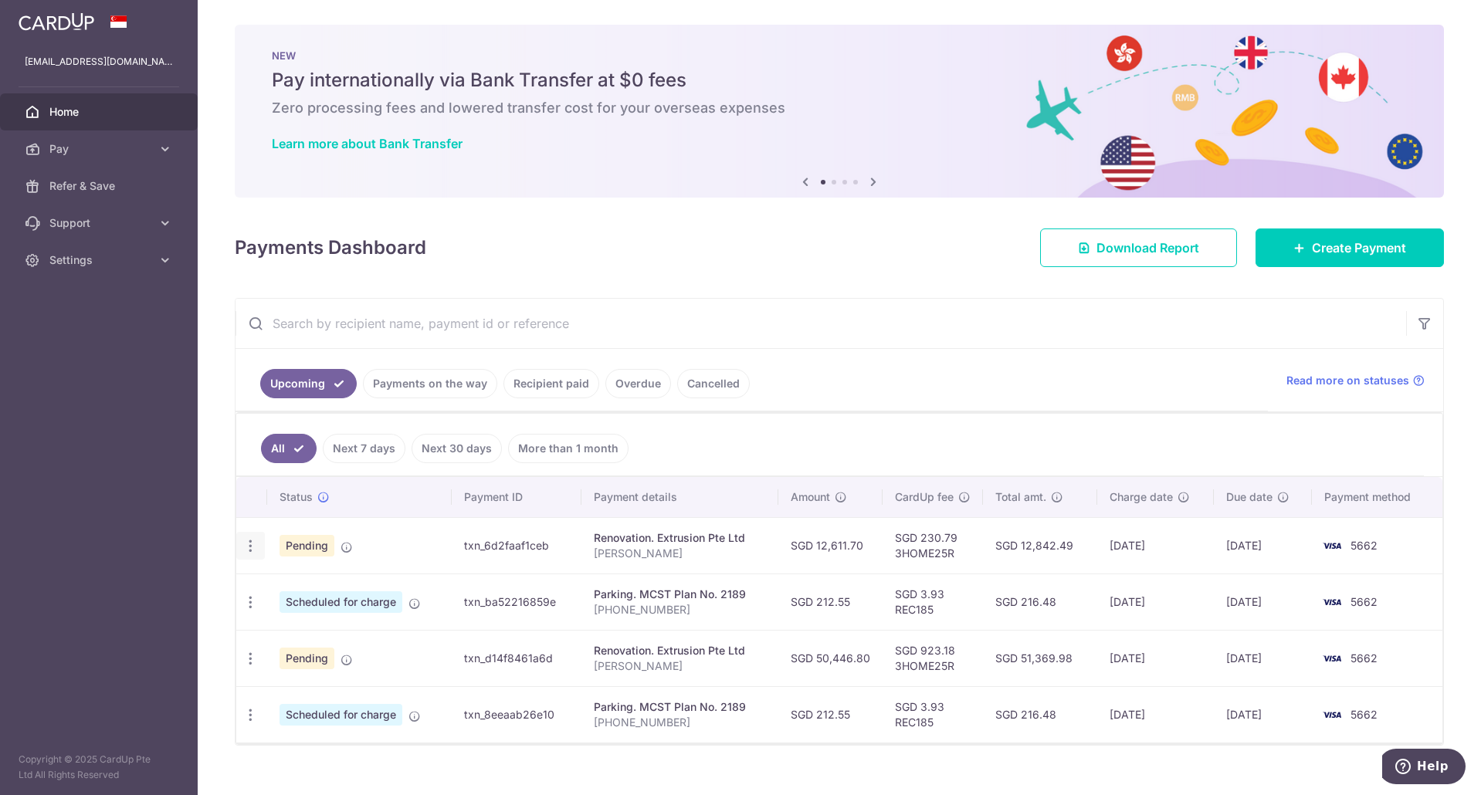
click at [258, 545] on div "Update payment Cancel payment Upload doc" at bounding box center [250, 546] width 29 height 29
click at [252, 547] on icon "button" at bounding box center [250, 546] width 16 height 16
click at [283, 580] on span "Update payment" at bounding box center [332, 588] width 105 height 19
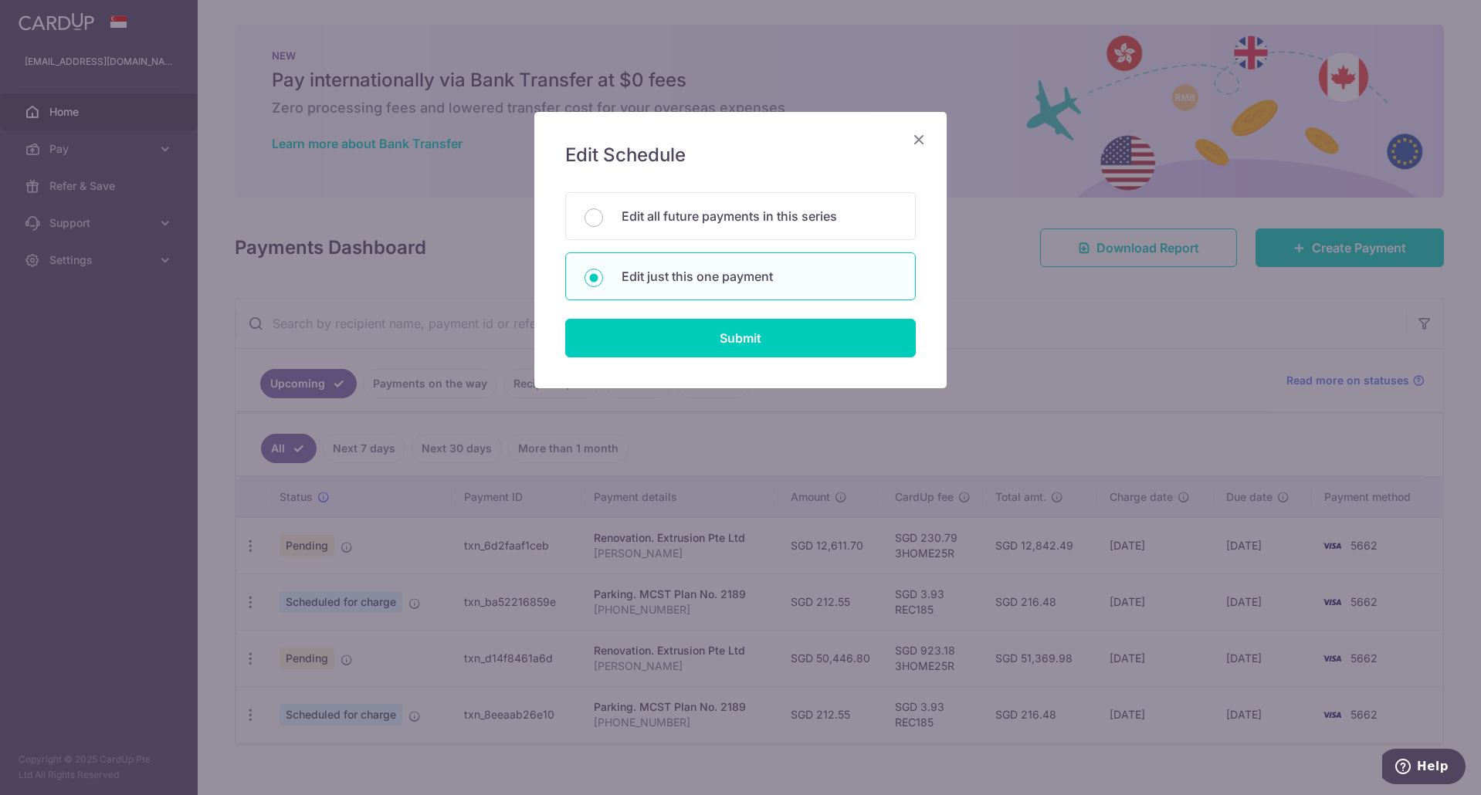
click at [745, 362] on div "Edit Schedule You will be editing all 2 payments to Extrusion Pte Ltd scheduled…" at bounding box center [740, 250] width 412 height 276
click at [744, 343] on input "Submit" at bounding box center [740, 338] width 350 height 39
radio input "true"
type input "12,611.70"
type input "21/10/2025"
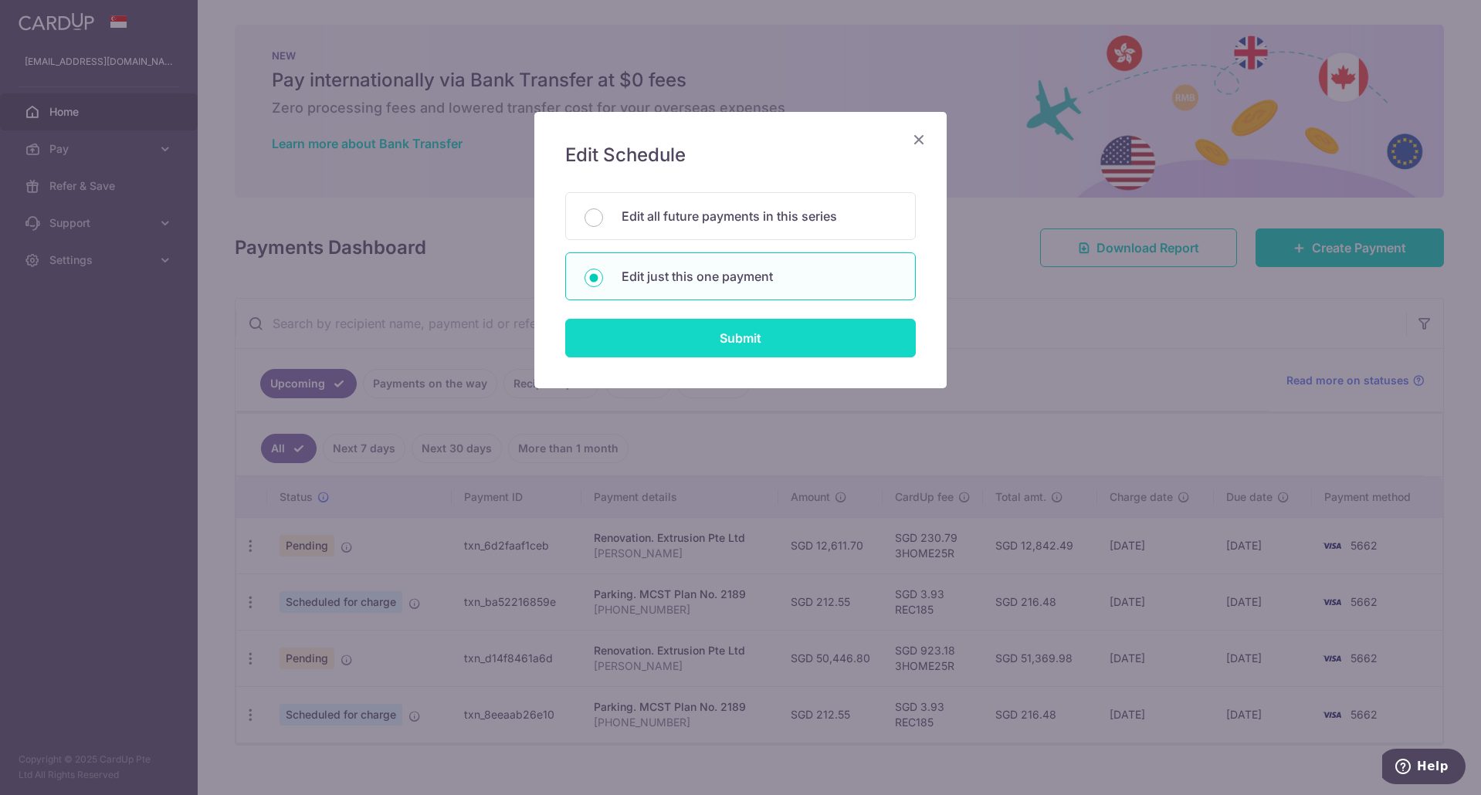
type input "[PERSON_NAME]"
type input "First 10%"
type input "3HOME25R"
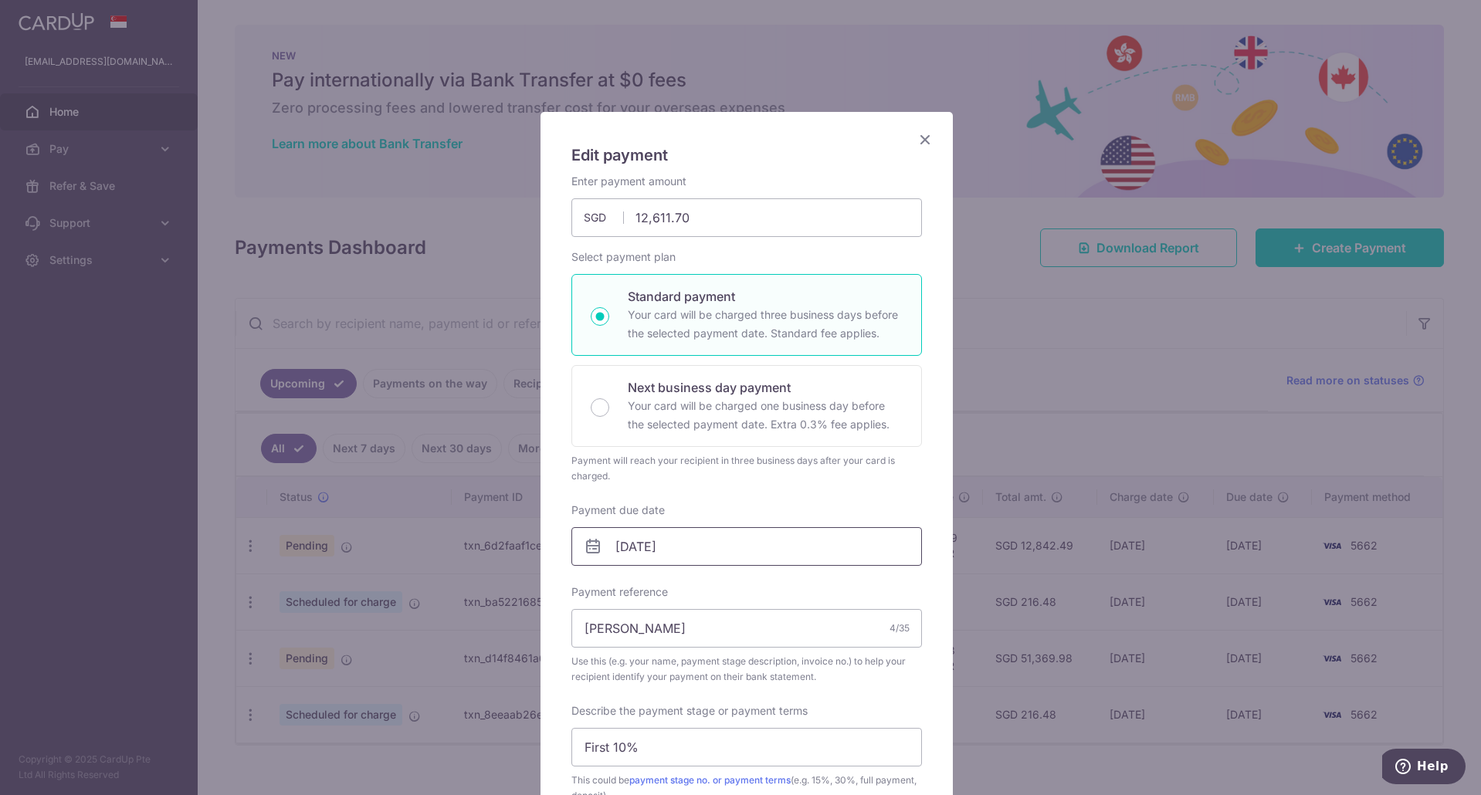
click at [706, 542] on input "21/10/2025" at bounding box center [746, 546] width 350 height 39
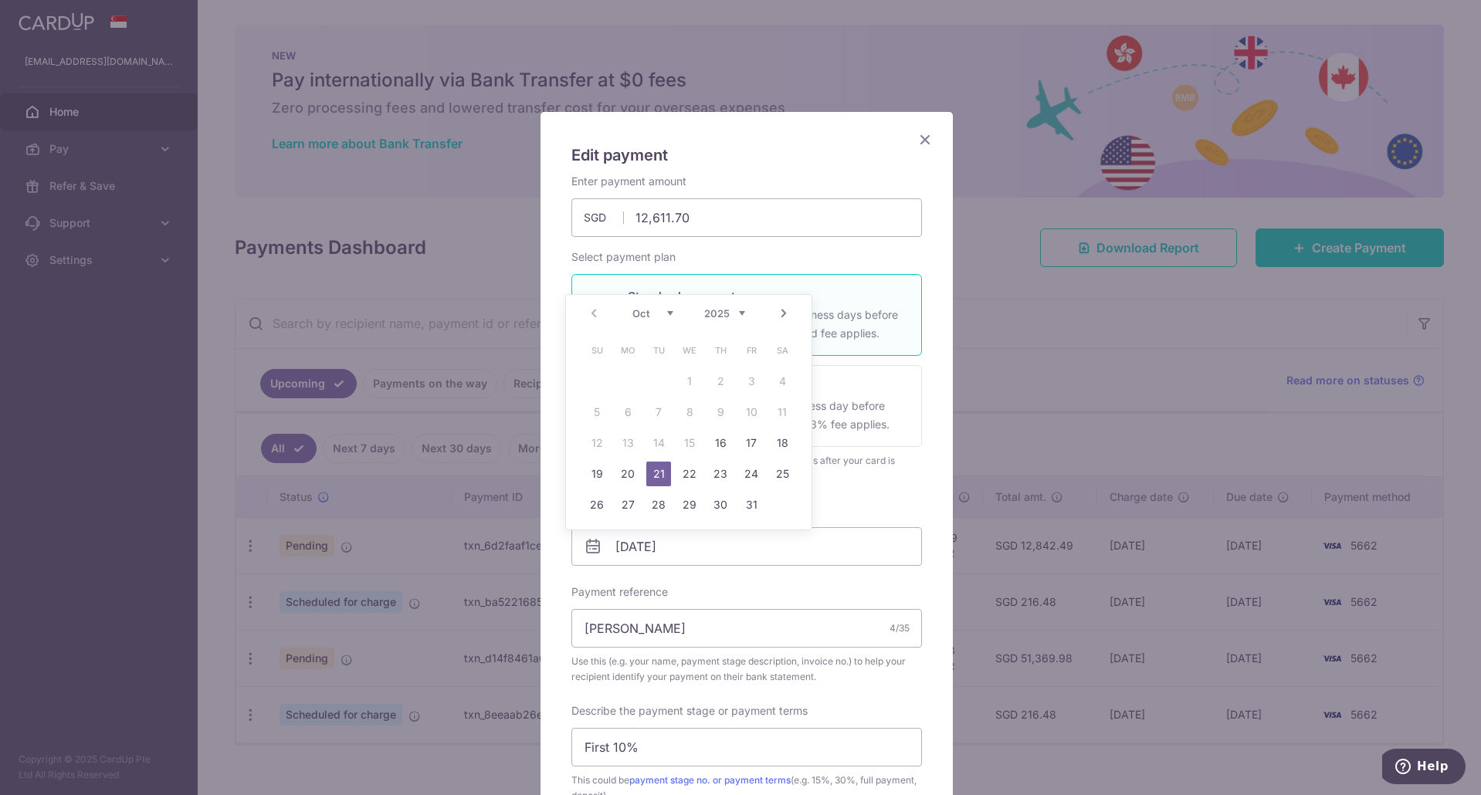
click at [728, 473] on link "23" at bounding box center [720, 474] width 25 height 25
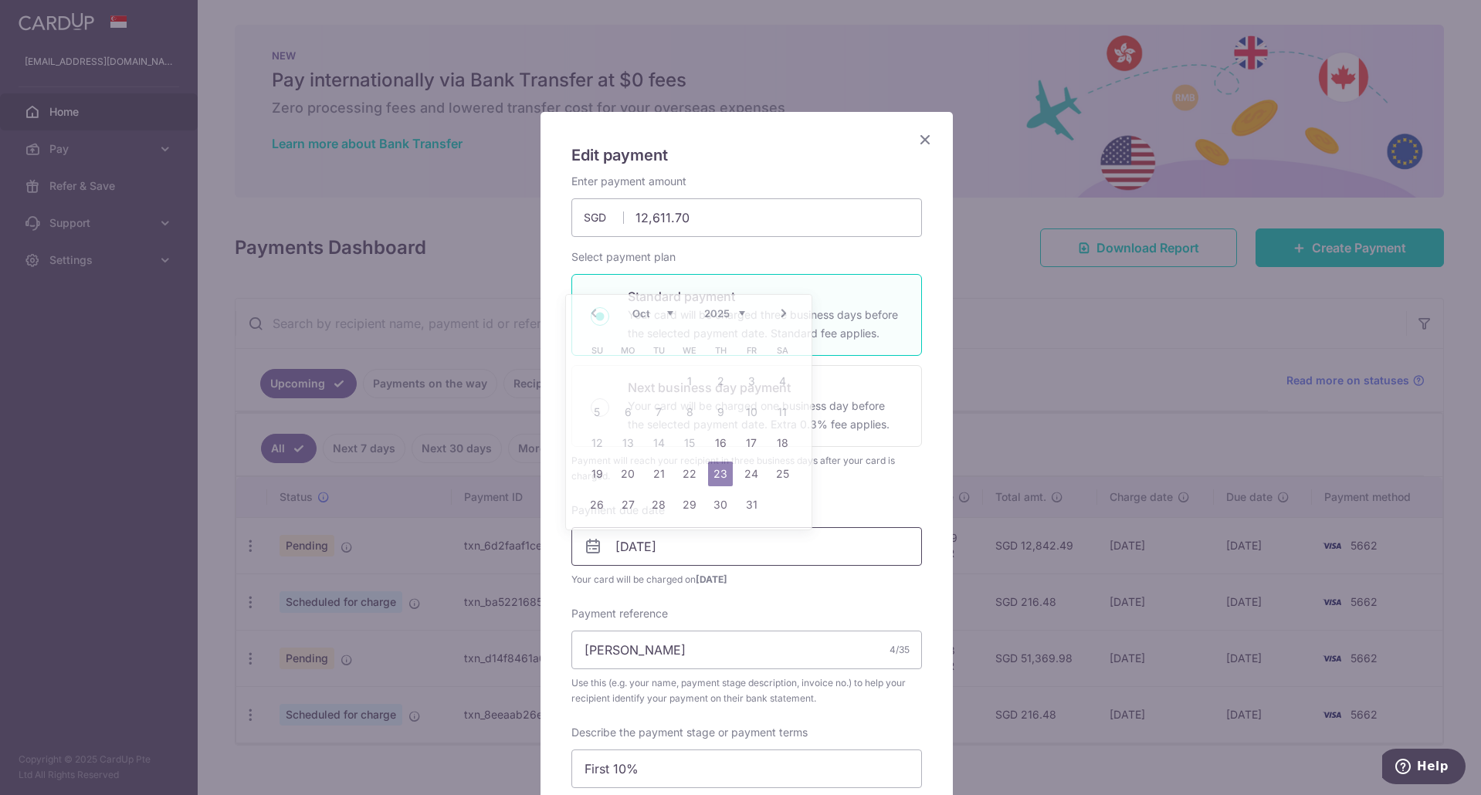
click at [732, 550] on input "[DATE]" at bounding box center [746, 546] width 350 height 39
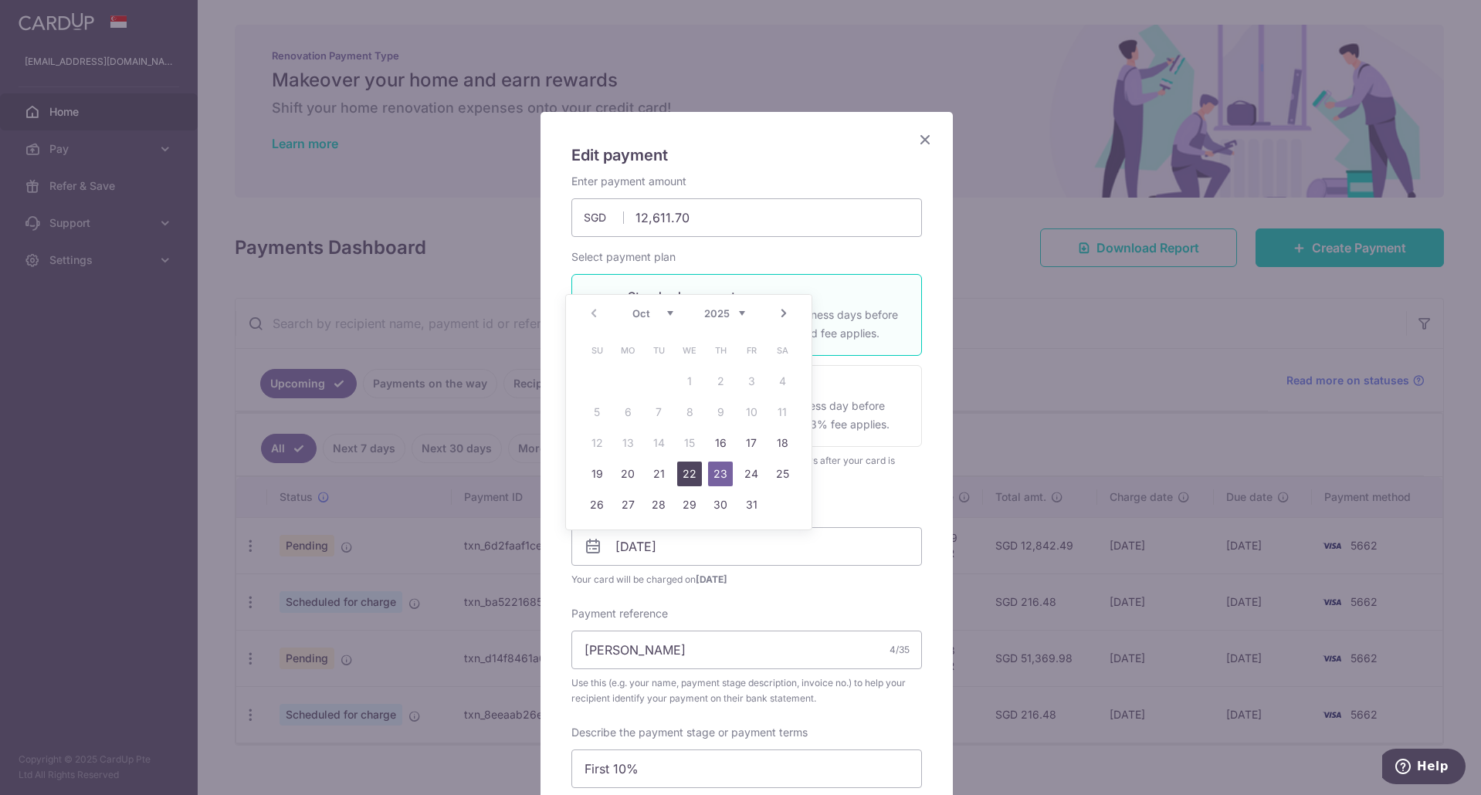
click at [688, 470] on link "22" at bounding box center [689, 474] width 25 height 25
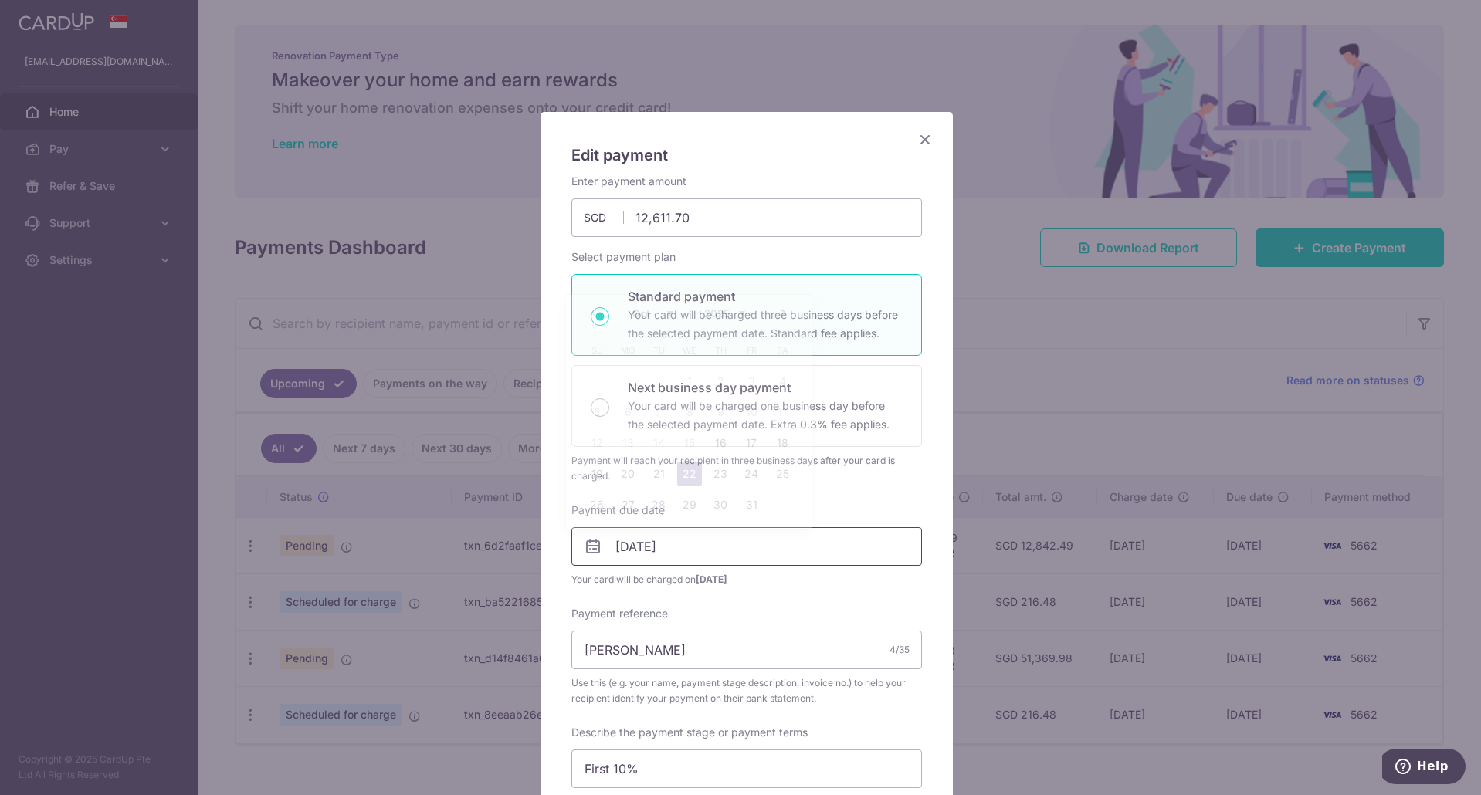
click at [695, 551] on input "[DATE]" at bounding box center [746, 546] width 350 height 39
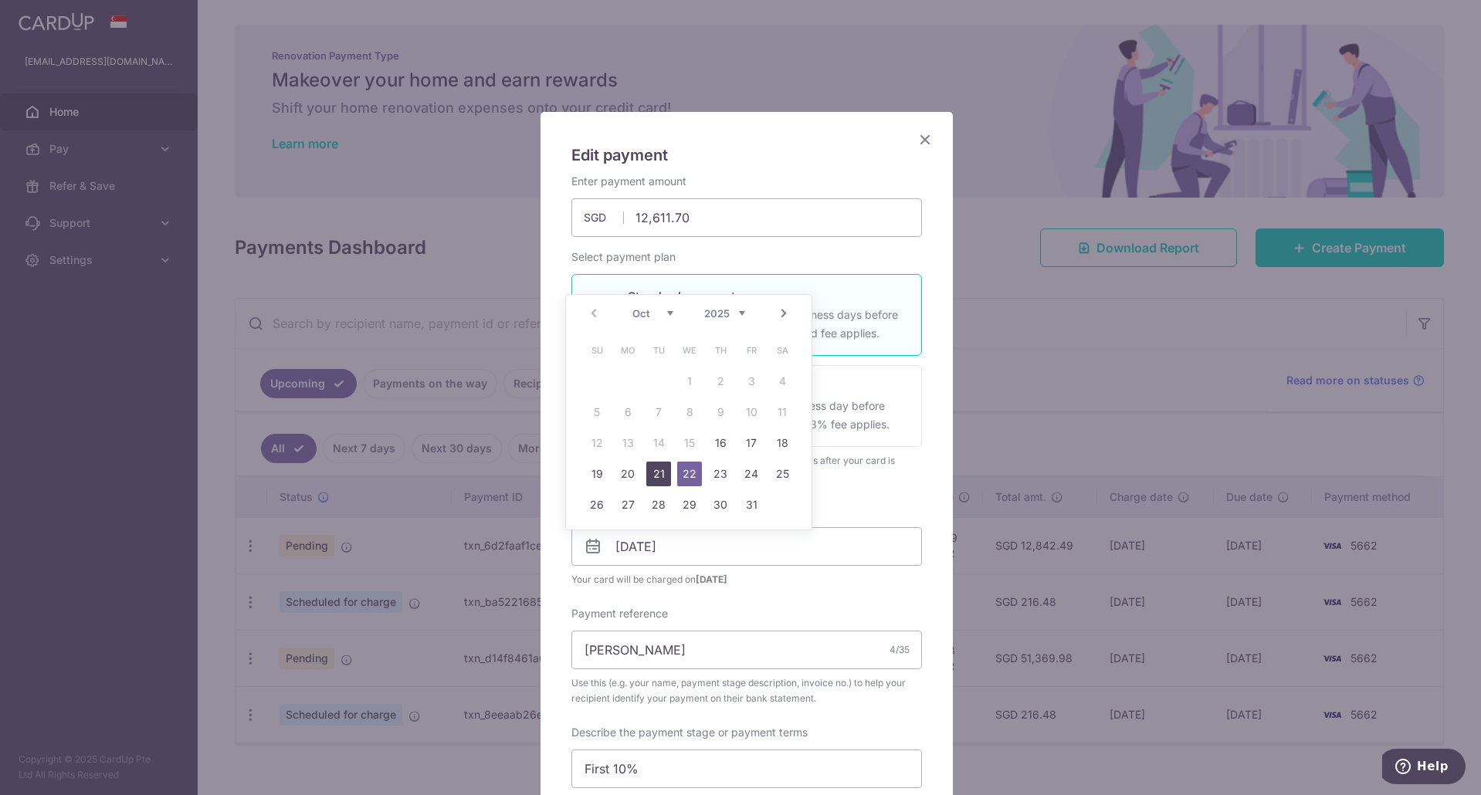
click at [662, 475] on link "21" at bounding box center [658, 474] width 25 height 25
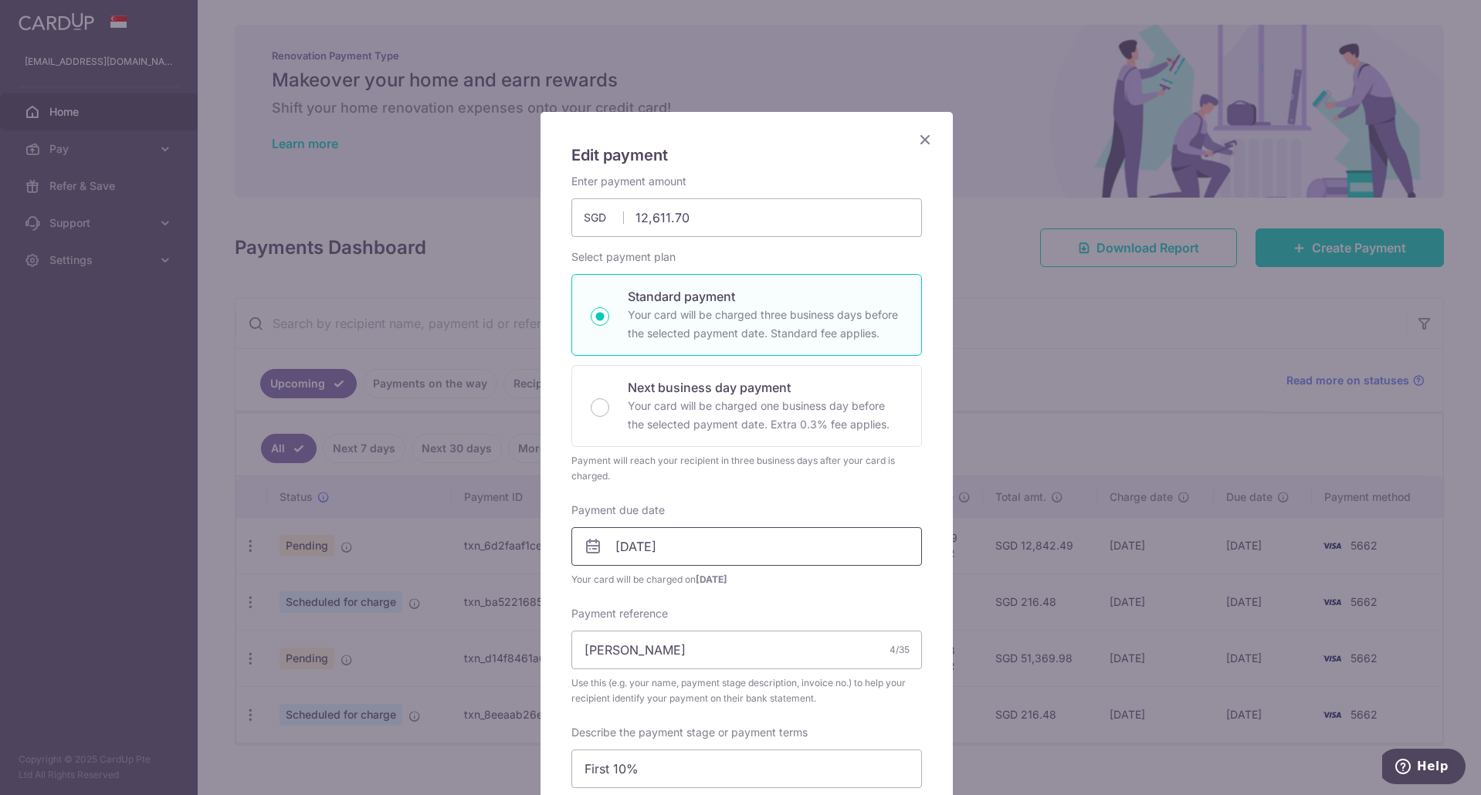
click at [682, 547] on input "21/10/2025" at bounding box center [746, 546] width 350 height 39
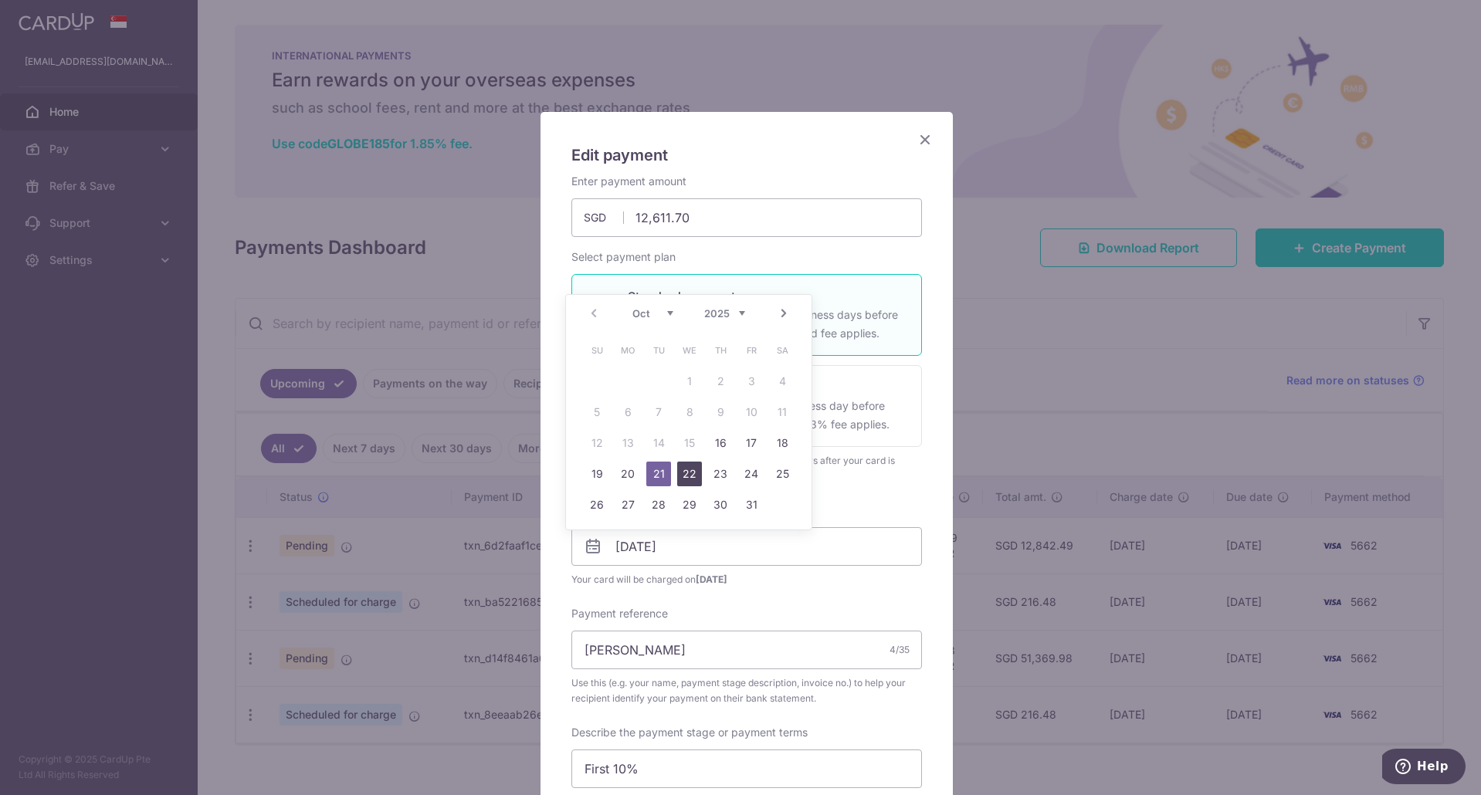
click at [698, 475] on link "22" at bounding box center [689, 474] width 25 height 25
type input "[DATE]"
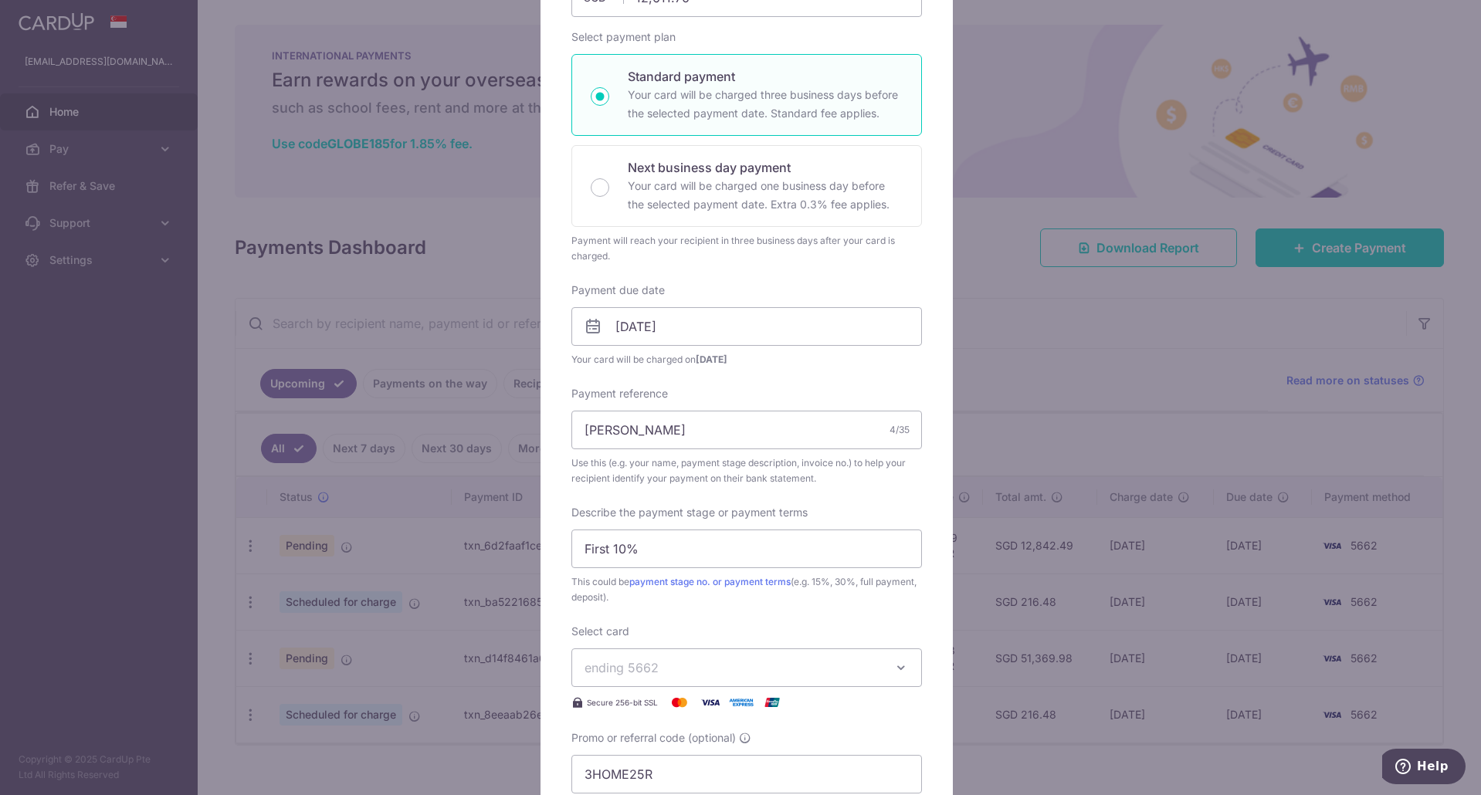
scroll to position [309, 0]
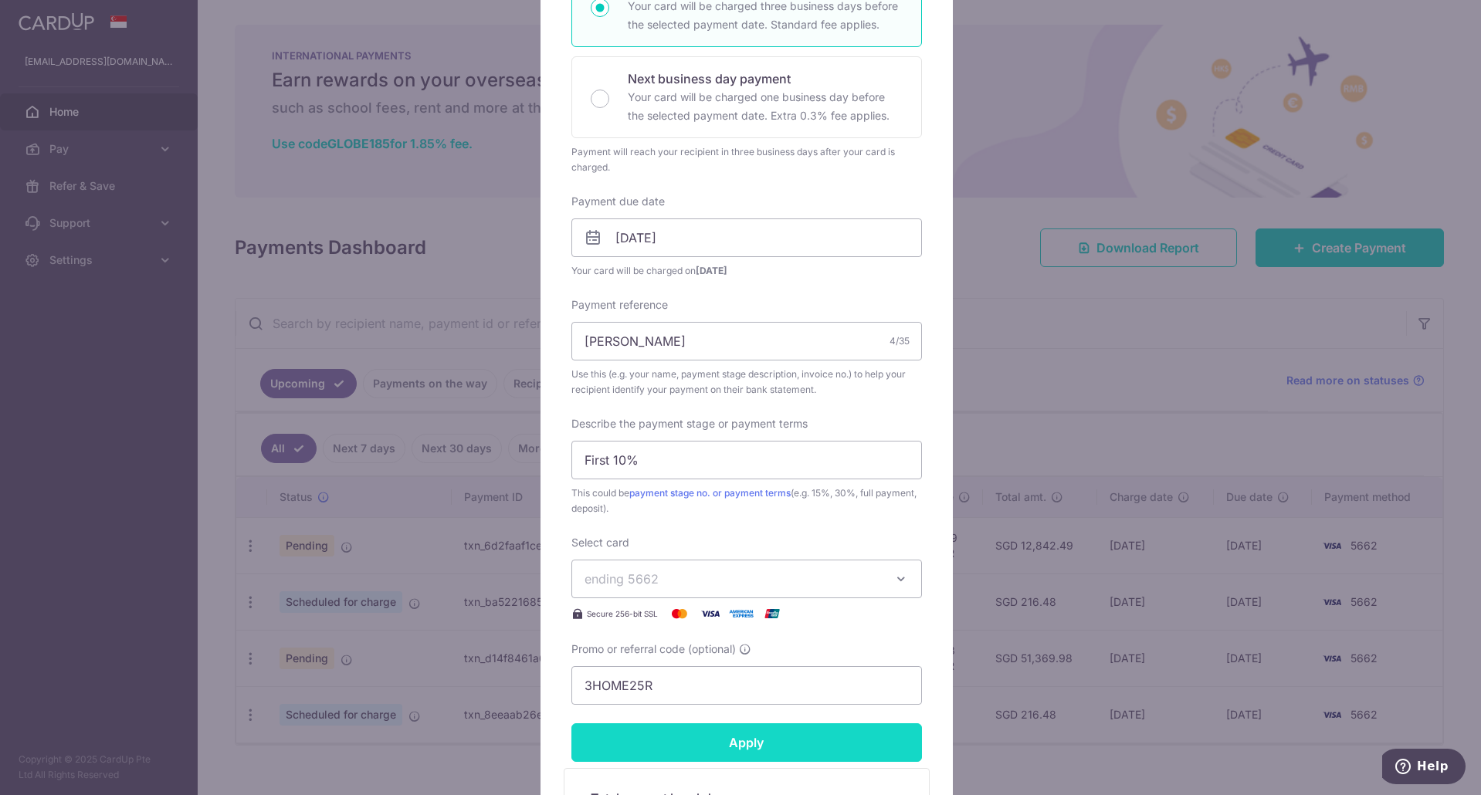
click at [828, 729] on input "Apply" at bounding box center [746, 742] width 350 height 39
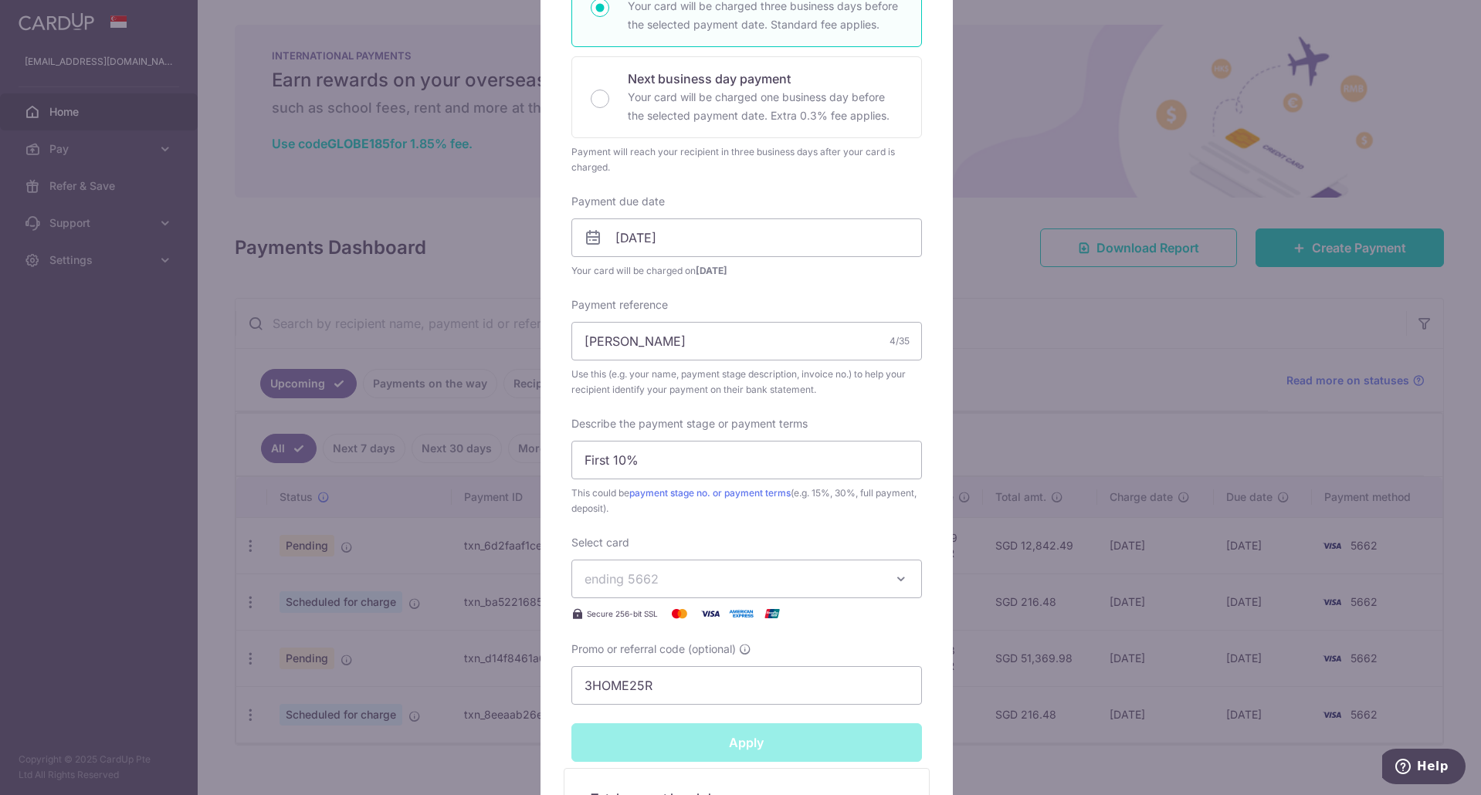
type input "Successfully Applied"
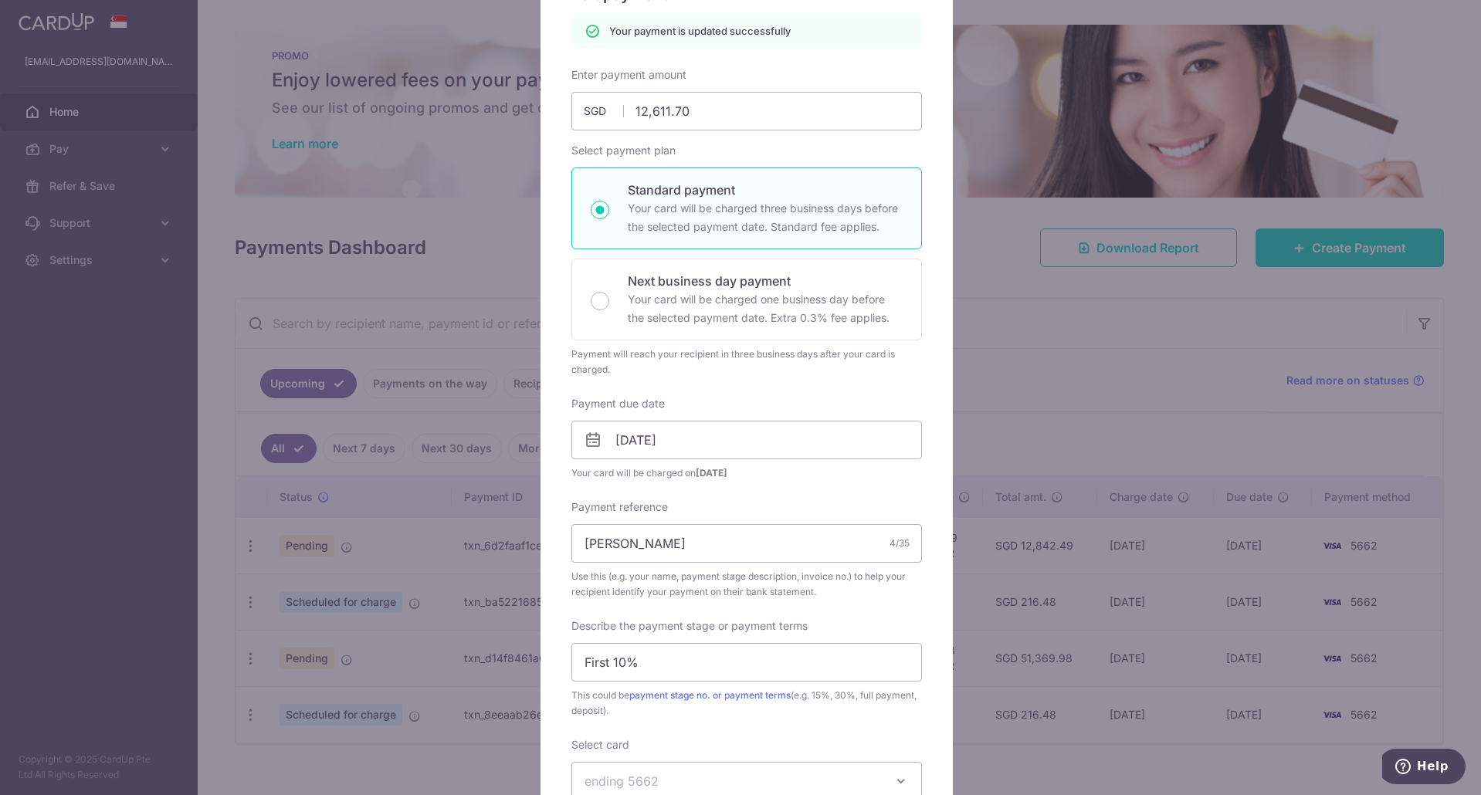
scroll to position [131, 0]
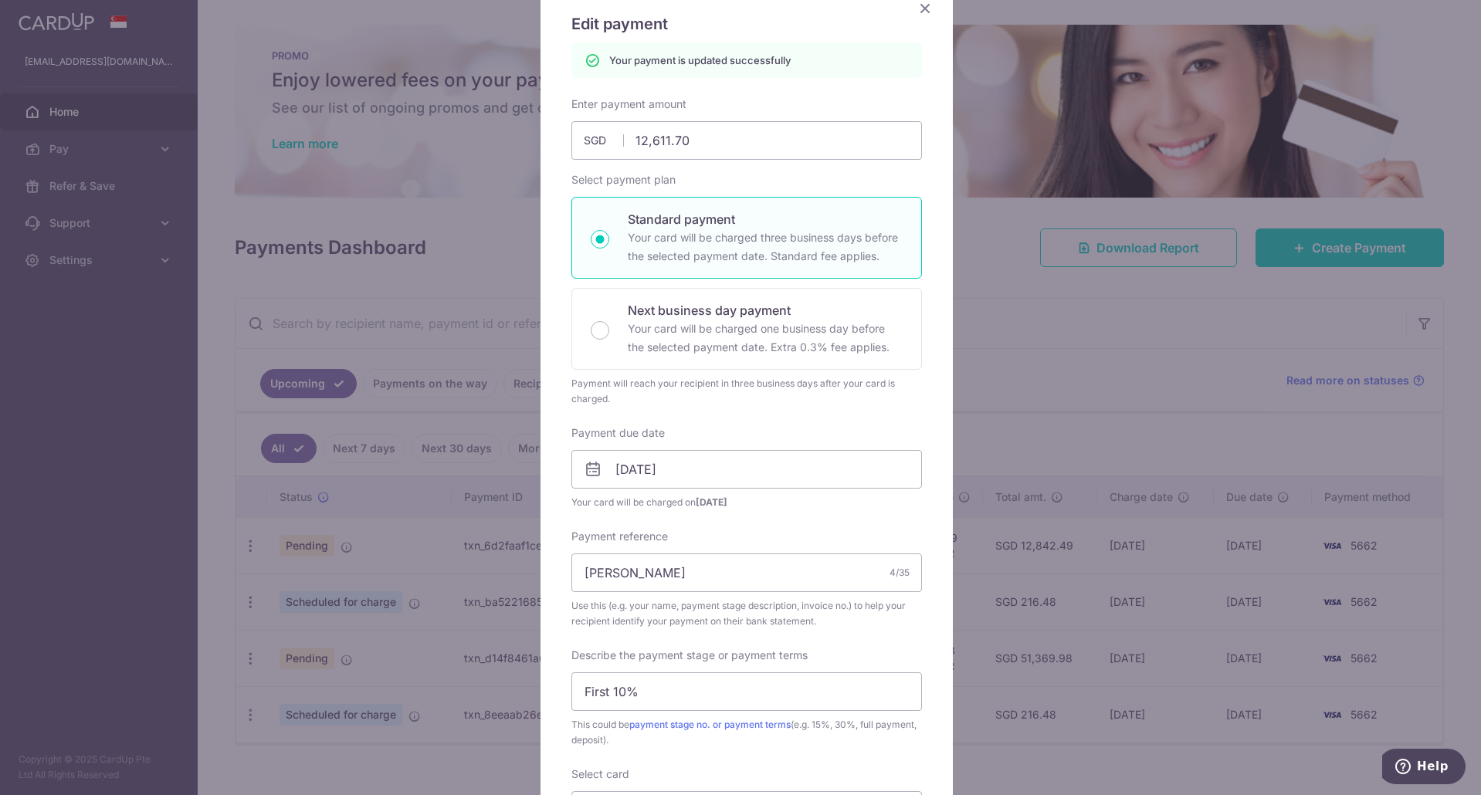
click at [922, 10] on icon "Close" at bounding box center [925, 7] width 19 height 19
